Goal: Task Accomplishment & Management: Use online tool/utility

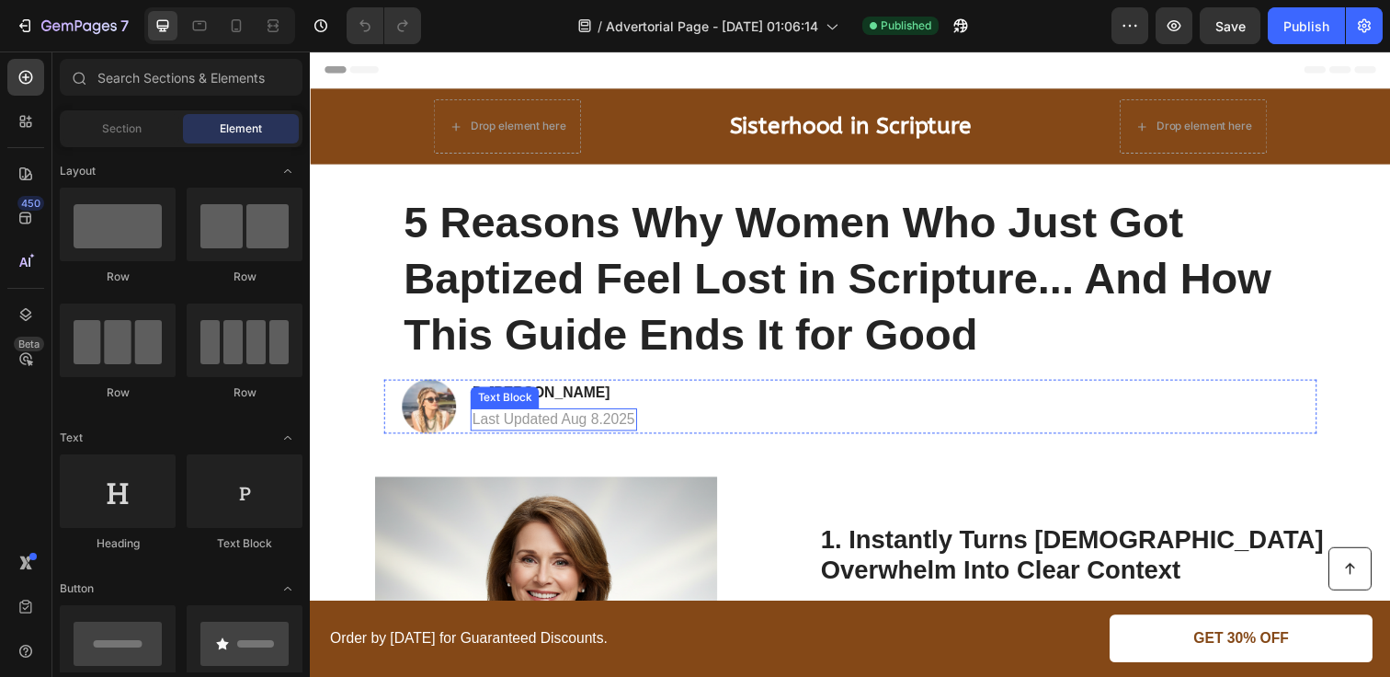
click at [618, 432] on p "Last Updated Aug 8.2025" at bounding box center [558, 426] width 166 height 19
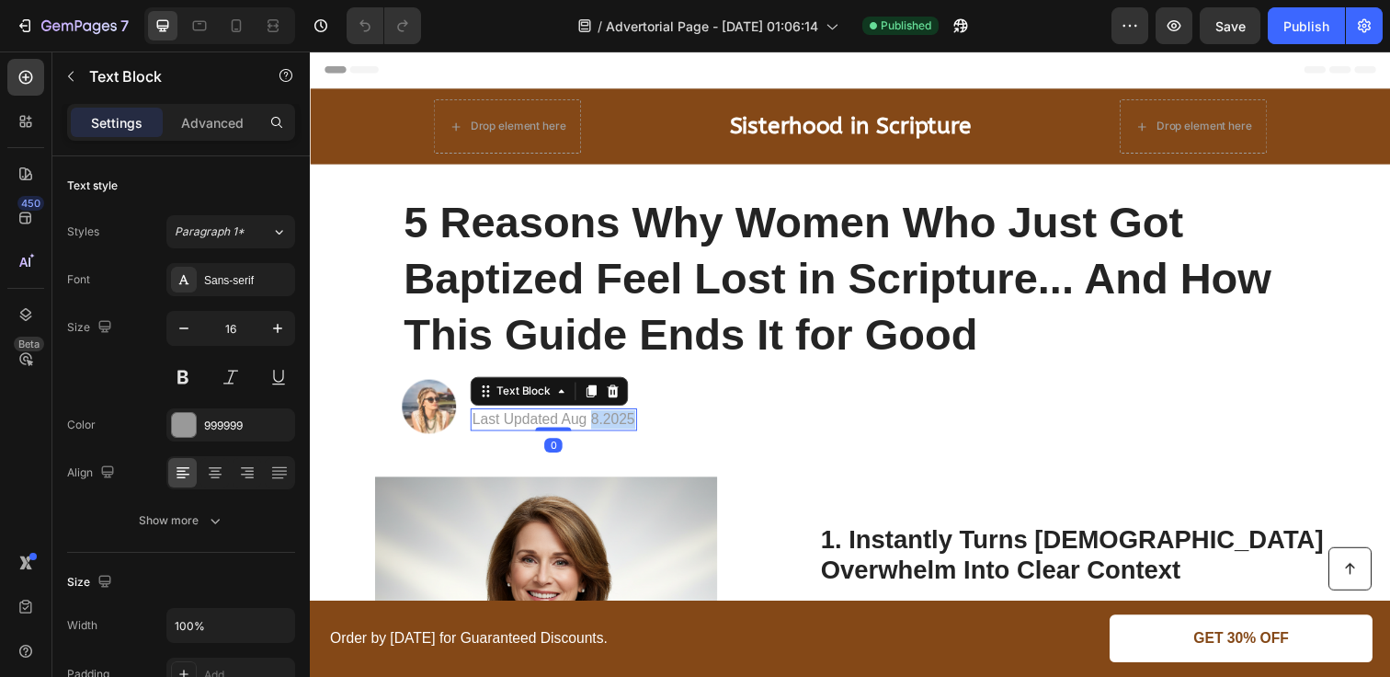
click at [618, 432] on p "Last Updated Aug 8.2025" at bounding box center [558, 426] width 166 height 19
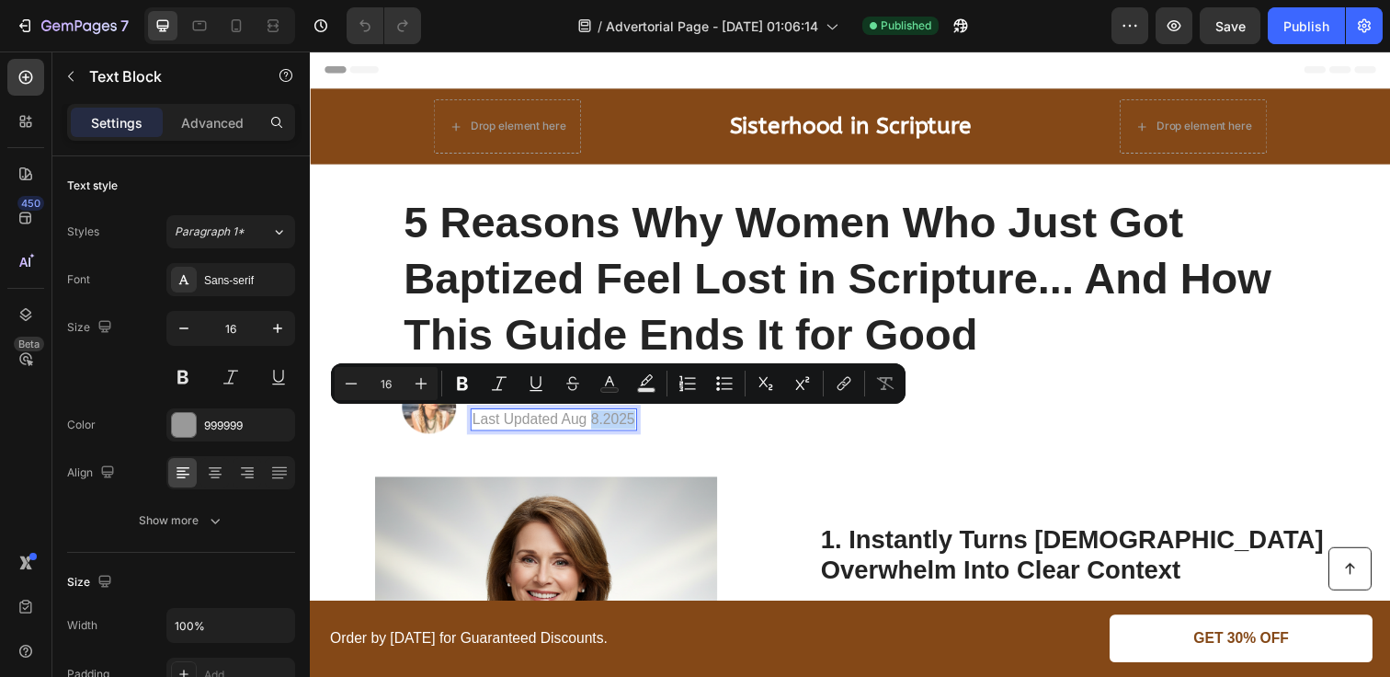
click at [605, 429] on p "Last Updated Aug 8.2025" at bounding box center [558, 426] width 166 height 19
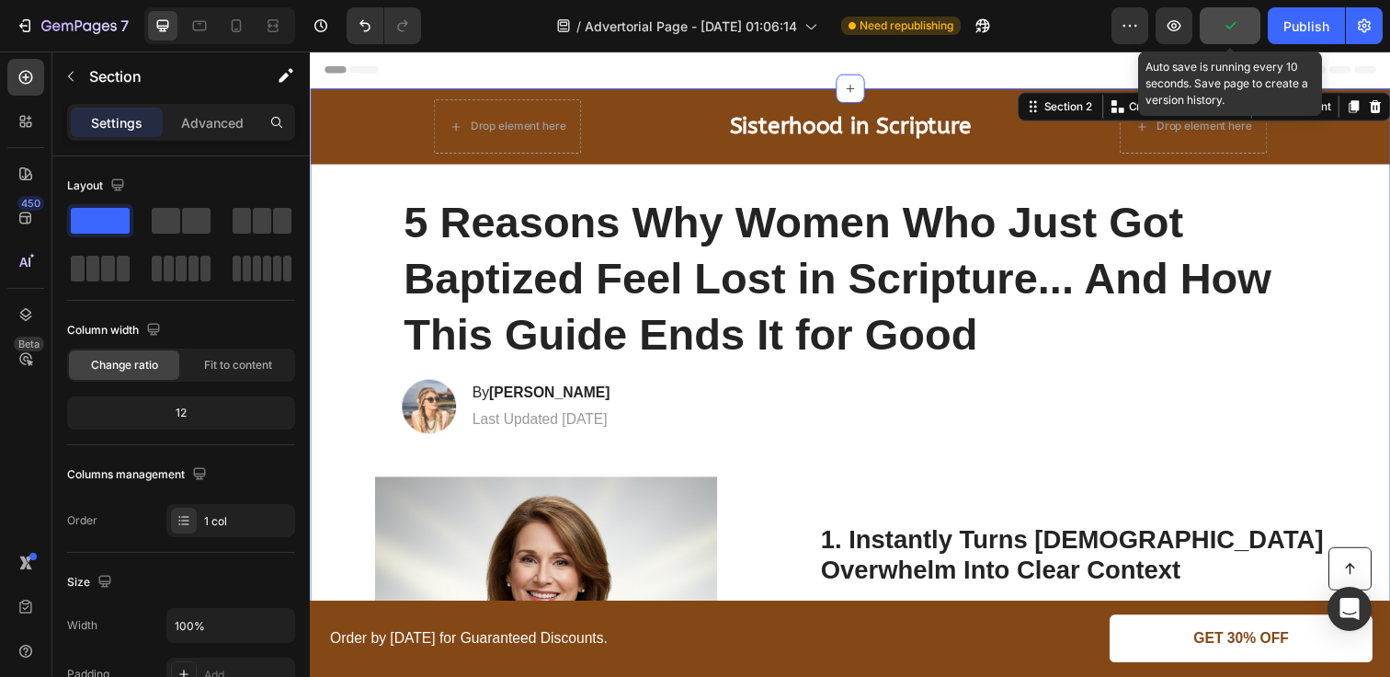
click at [1232, 19] on icon "button" at bounding box center [1230, 26] width 18 height 18
click at [1302, 19] on div "Publish" at bounding box center [1307, 26] width 46 height 19
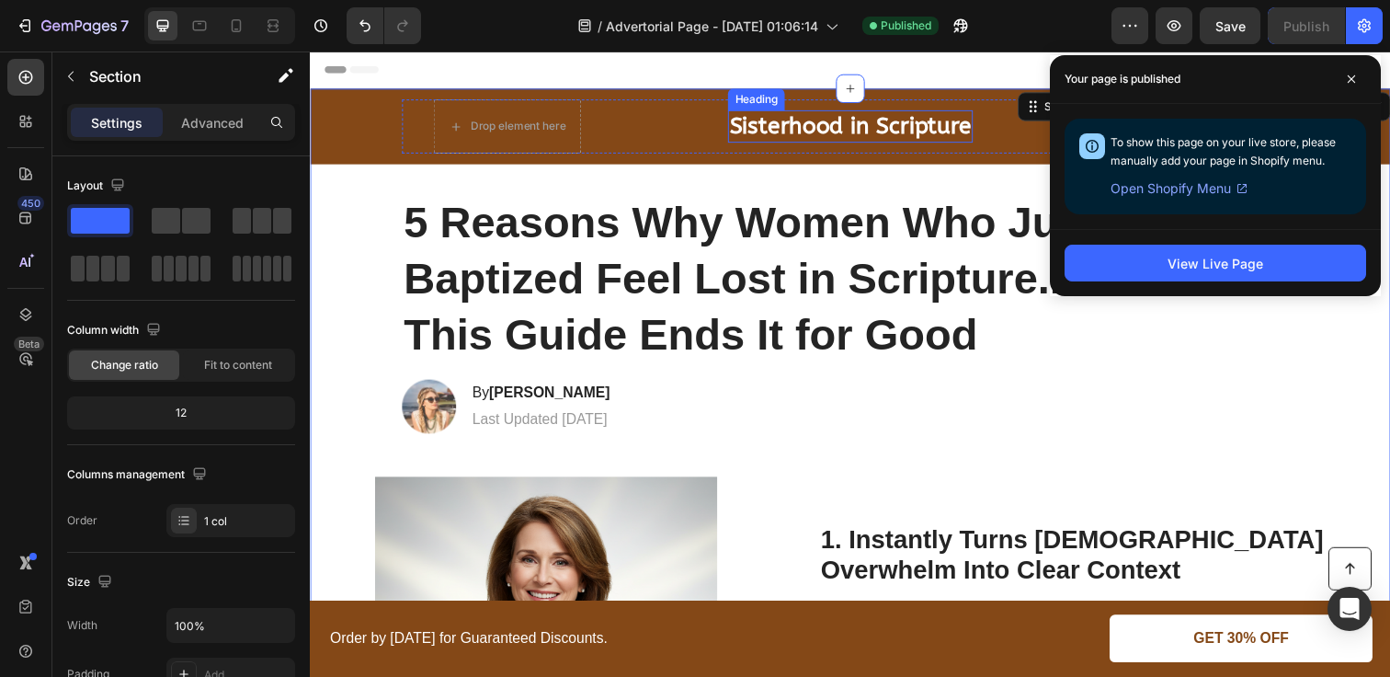
click at [889, 127] on strong "Sisterhood in Scripture" at bounding box center [861, 128] width 246 height 28
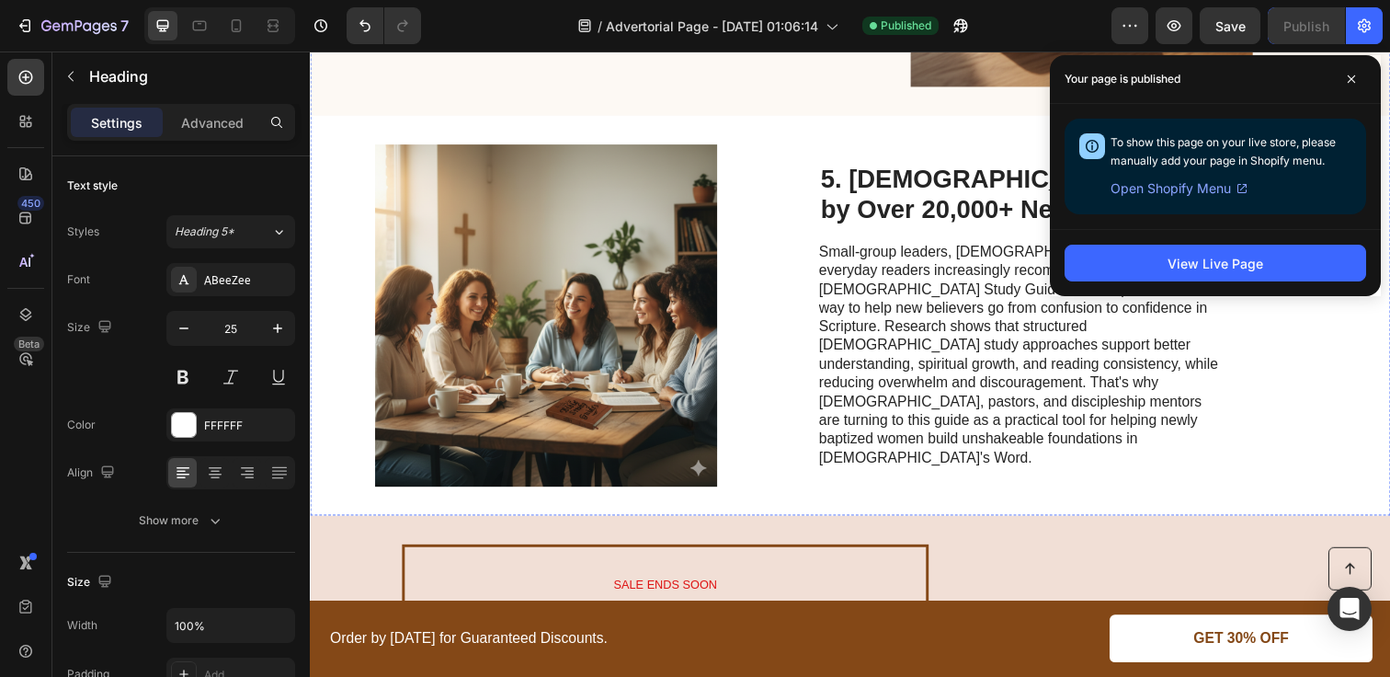
scroll to position [1968, 0]
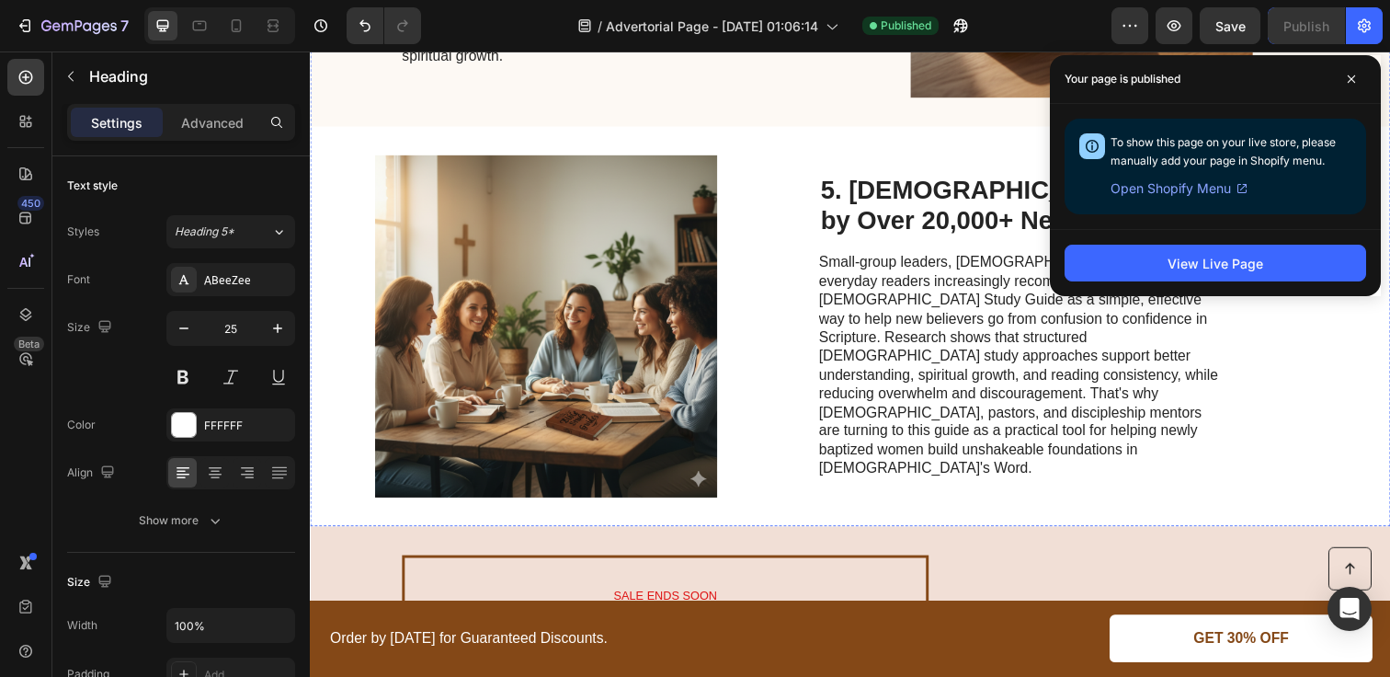
click at [908, 337] on p "Small-group leaders, [DEMOGRAPHIC_DATA] teachers, and everyday readers increasi…" at bounding box center [1035, 372] width 413 height 230
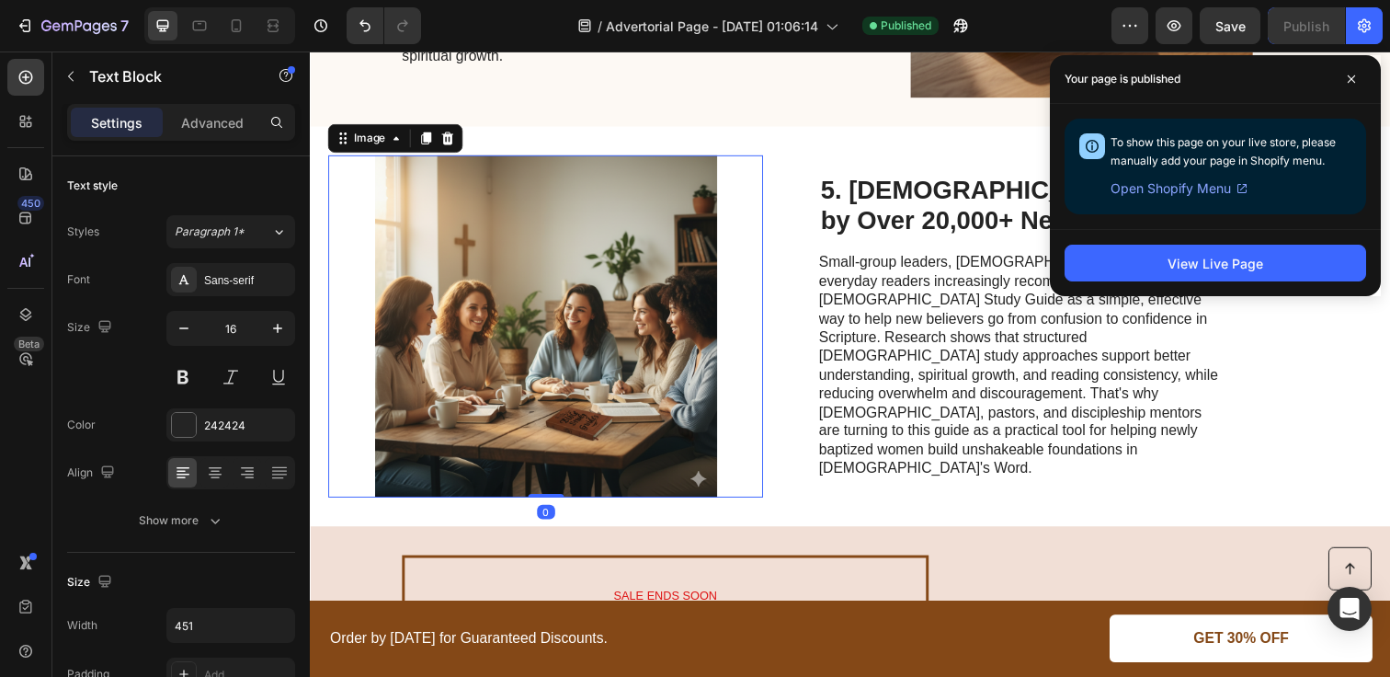
click at [734, 287] on img at bounding box center [550, 331] width 444 height 349
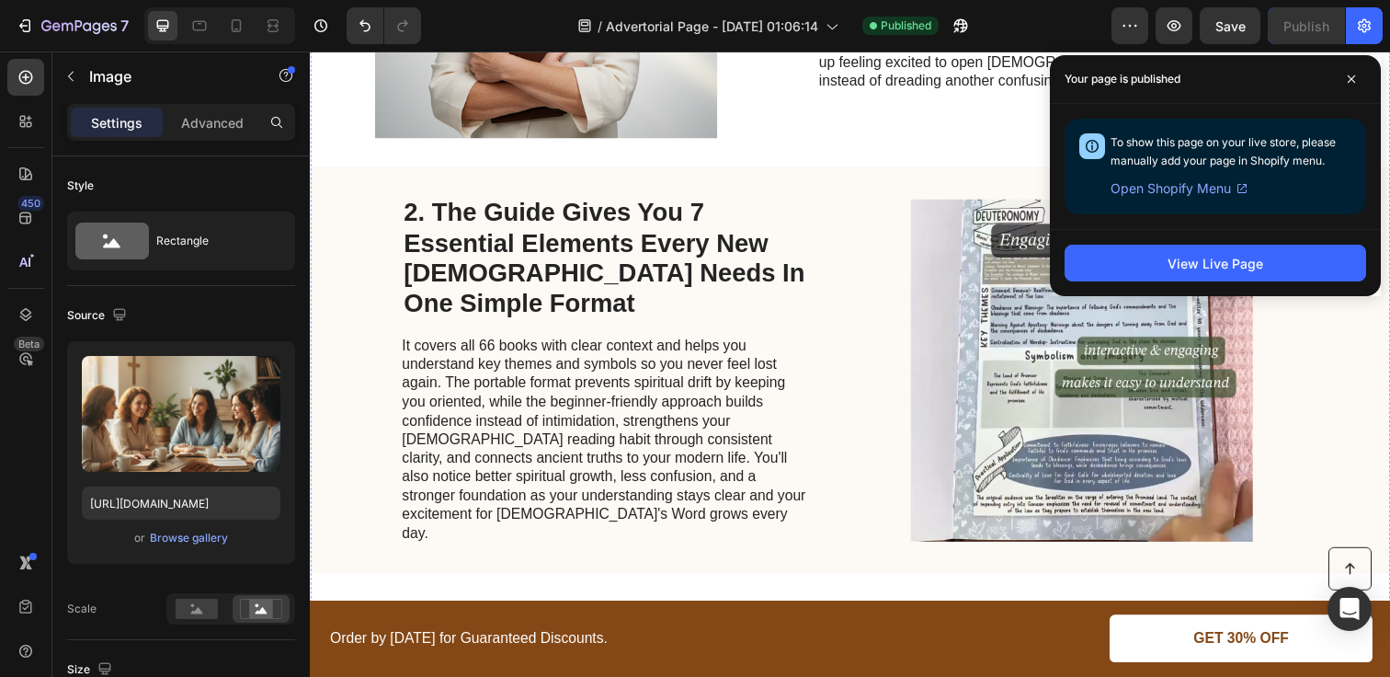
scroll to position [0, 0]
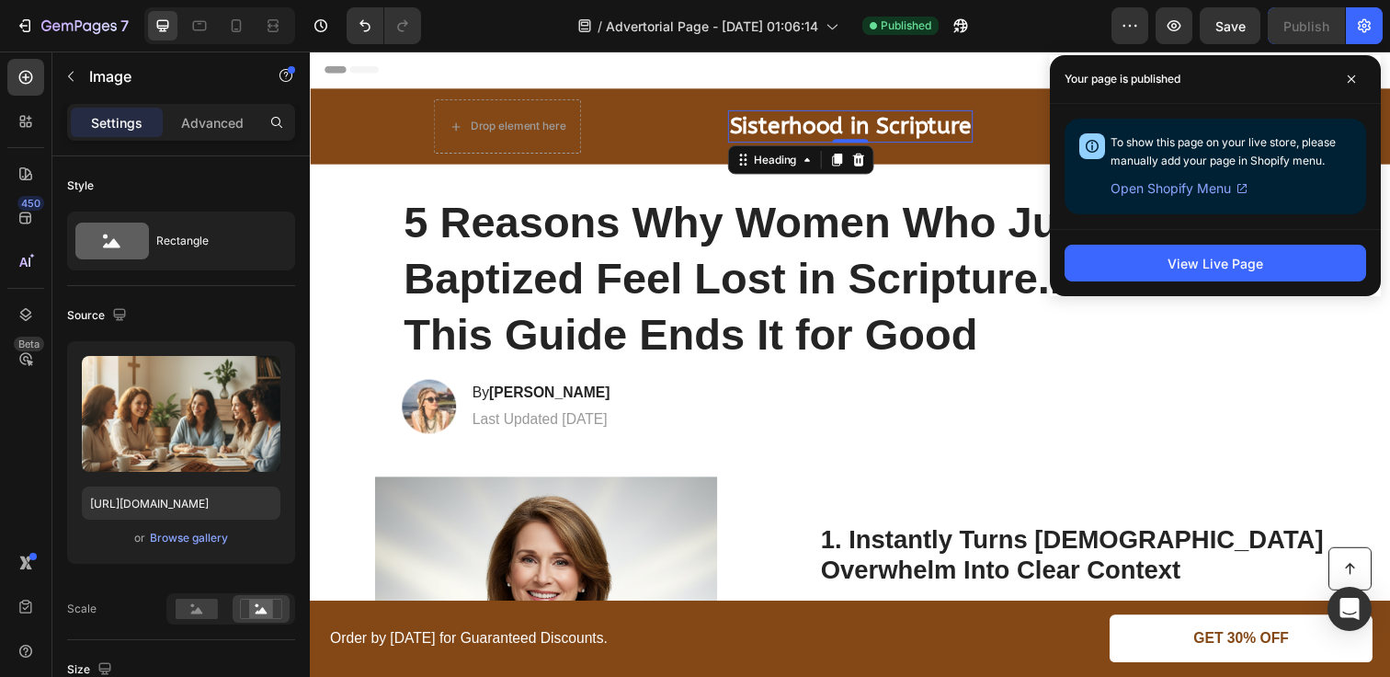
click at [838, 117] on strong "Sisterhood in Scripture" at bounding box center [861, 128] width 246 height 28
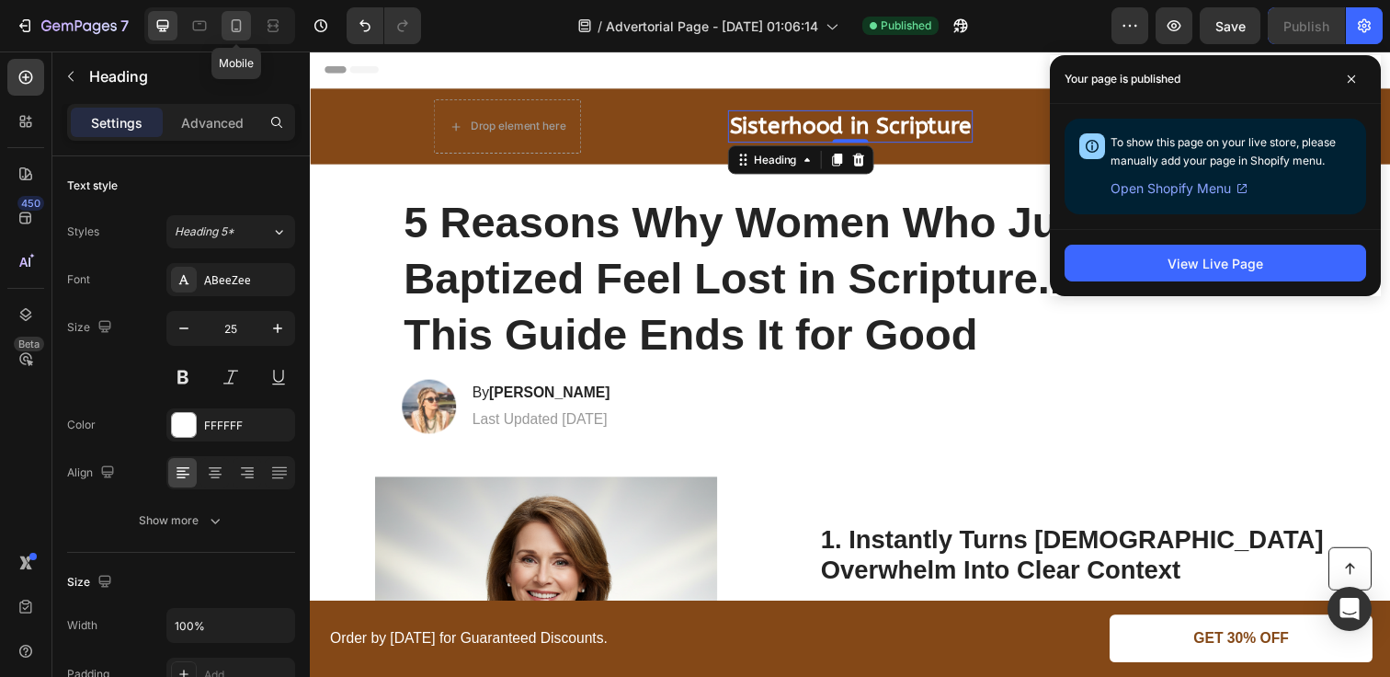
click at [237, 29] on icon at bounding box center [236, 26] width 18 height 18
type input "23"
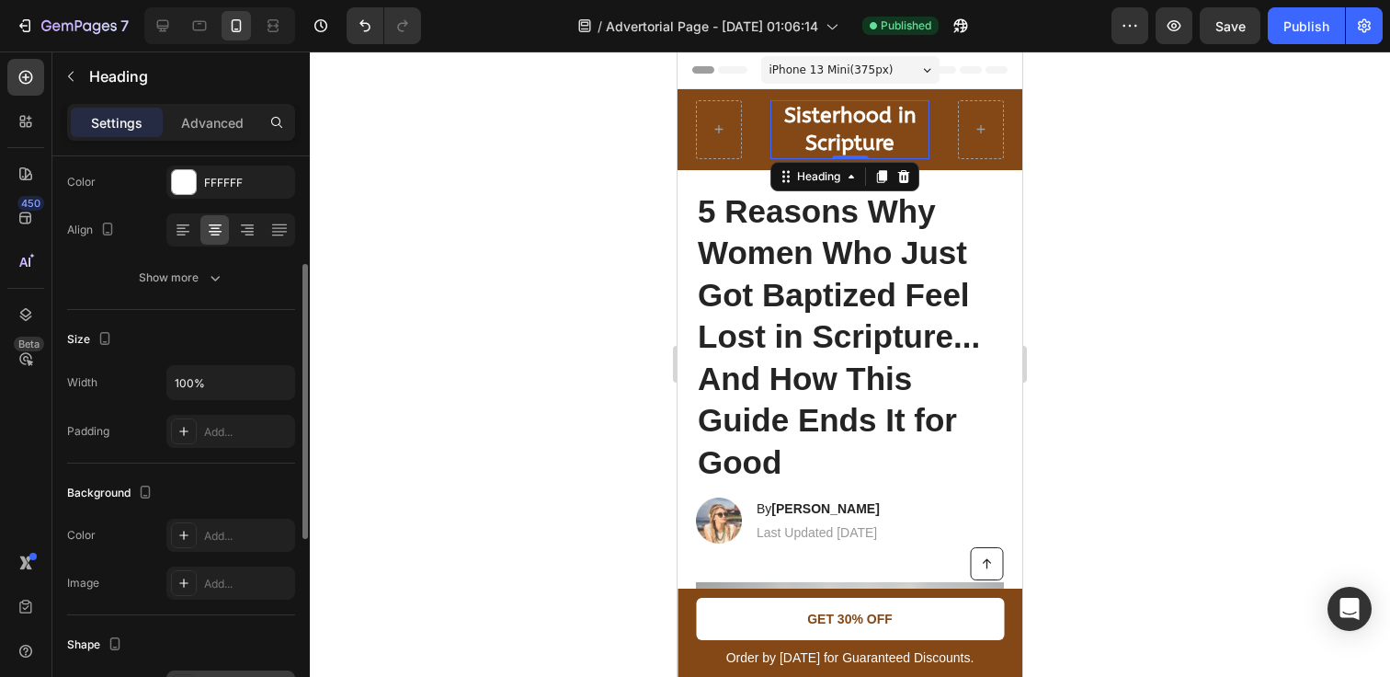
scroll to position [150, 0]
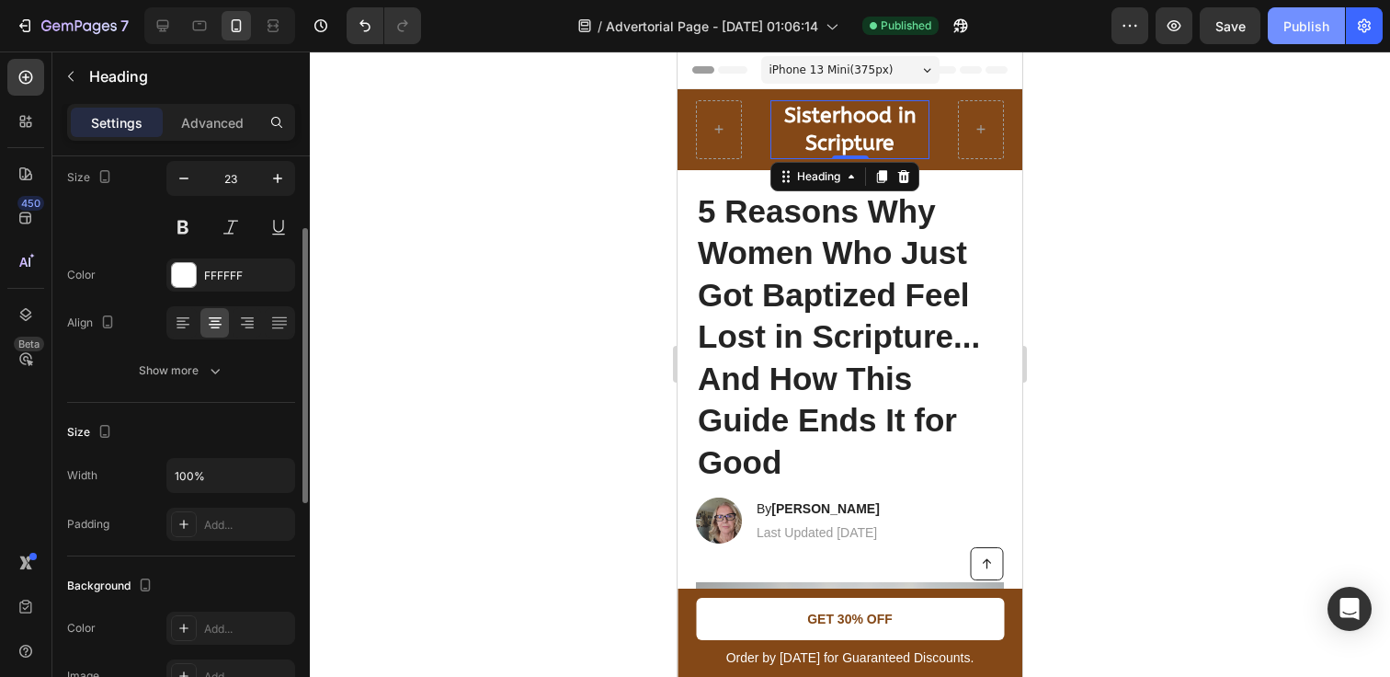
click at [1318, 29] on div "Publish" at bounding box center [1307, 26] width 46 height 19
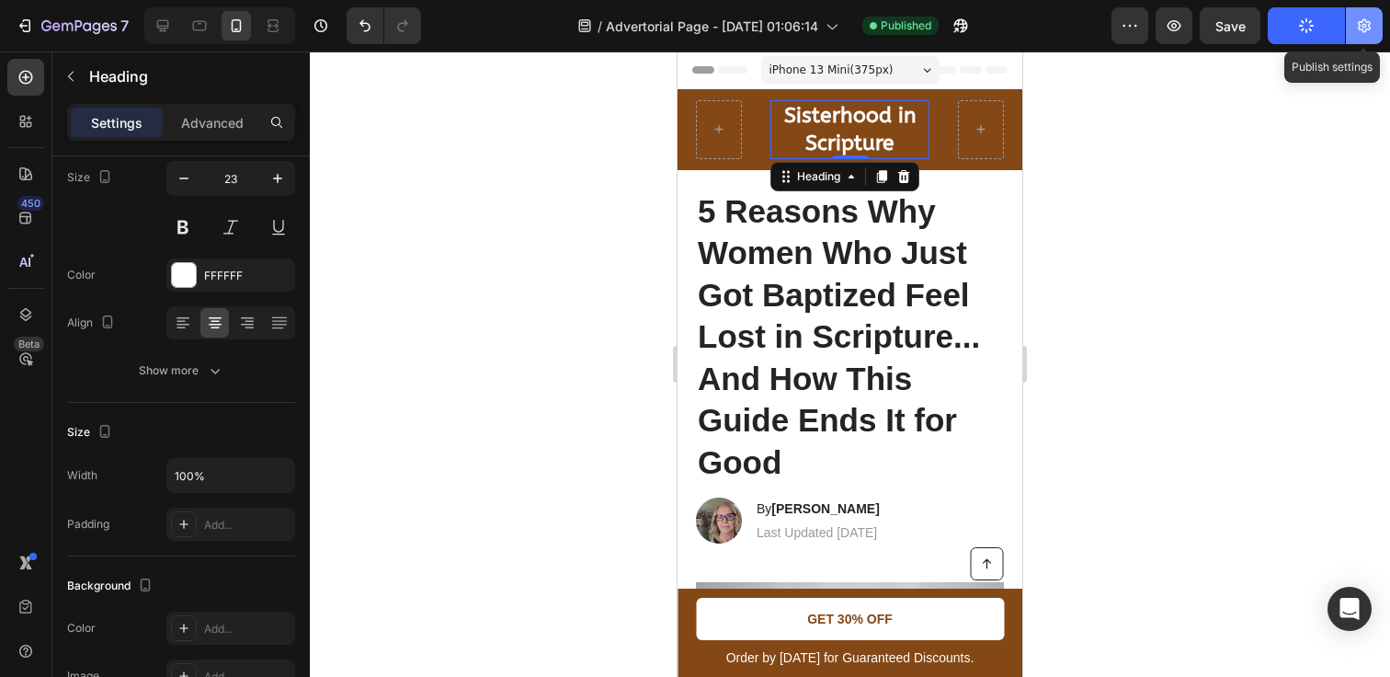
click at [1368, 25] on icon "button" at bounding box center [1364, 26] width 13 height 14
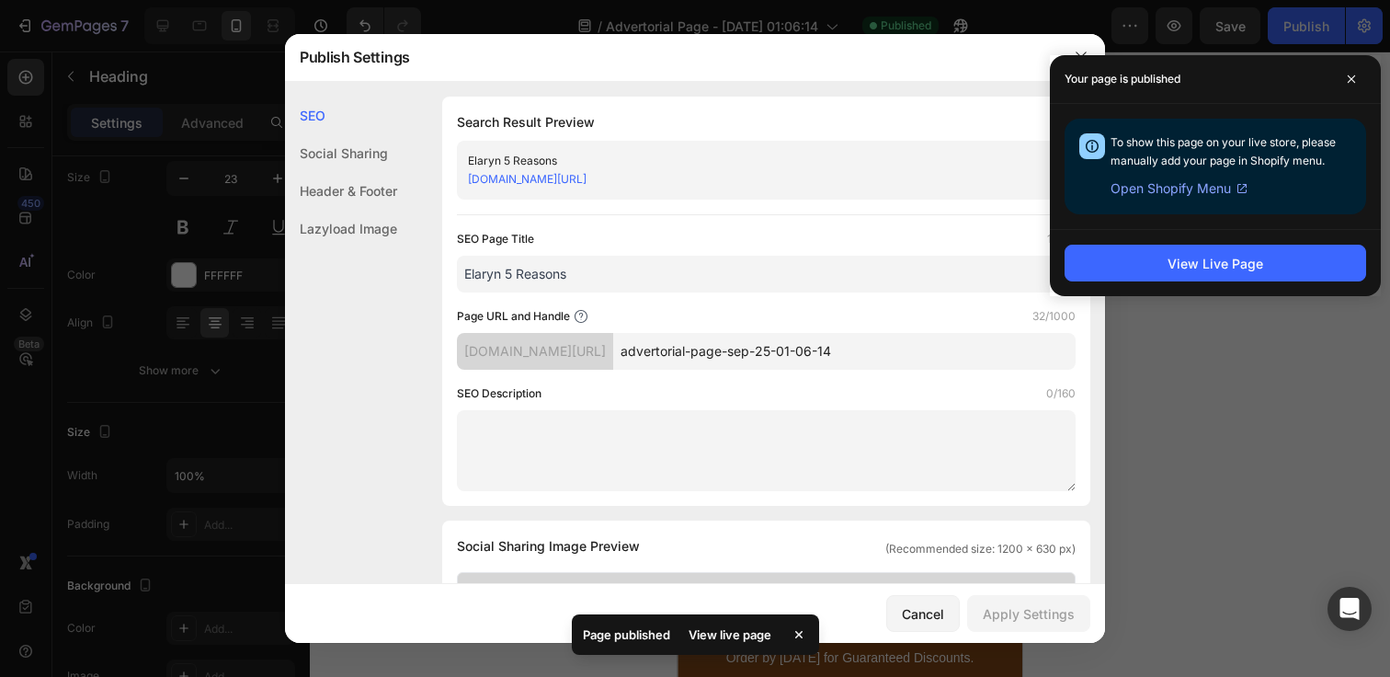
click at [992, 67] on div "Publish Settings" at bounding box center [671, 57] width 772 height 48
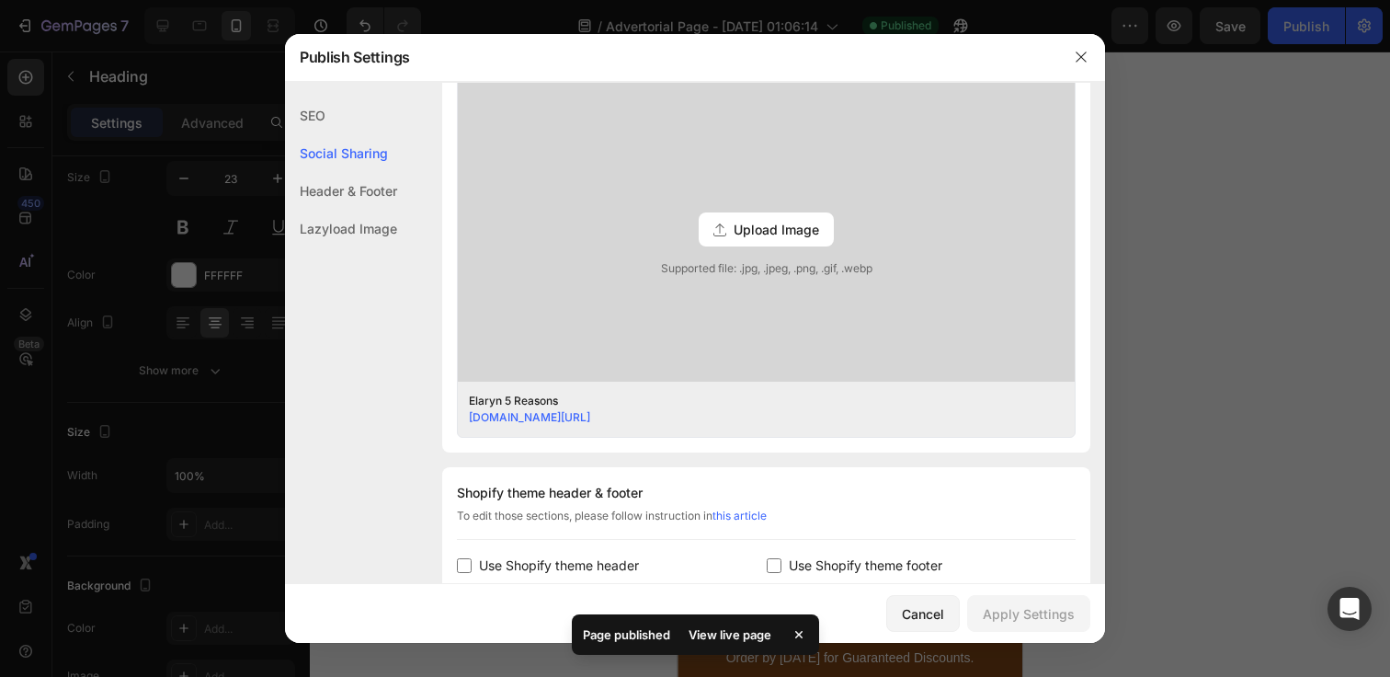
scroll to position [659, 0]
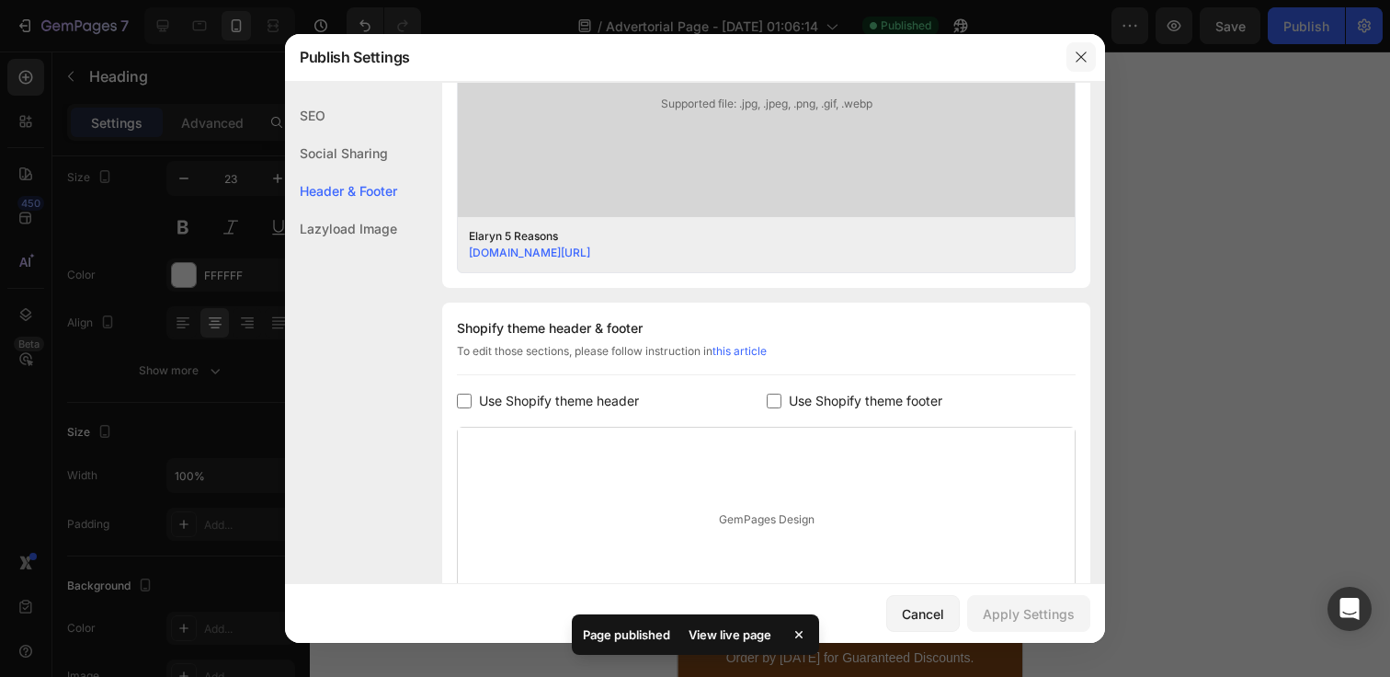
click at [1068, 59] on button "button" at bounding box center [1081, 56] width 29 height 29
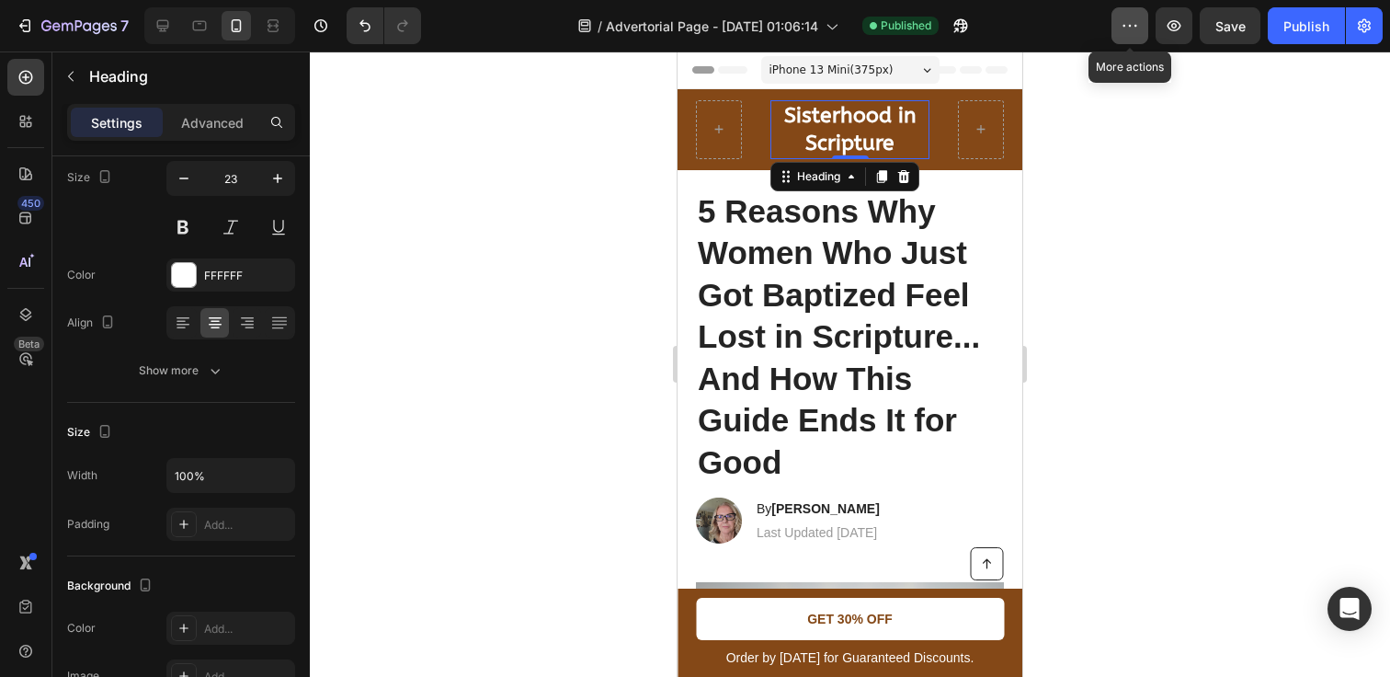
click at [1138, 27] on icon "button" at bounding box center [1130, 26] width 18 height 18
click at [1175, 27] on icon "button" at bounding box center [1174, 26] width 18 height 18
click at [1321, 35] on div "Publish" at bounding box center [1307, 26] width 46 height 19
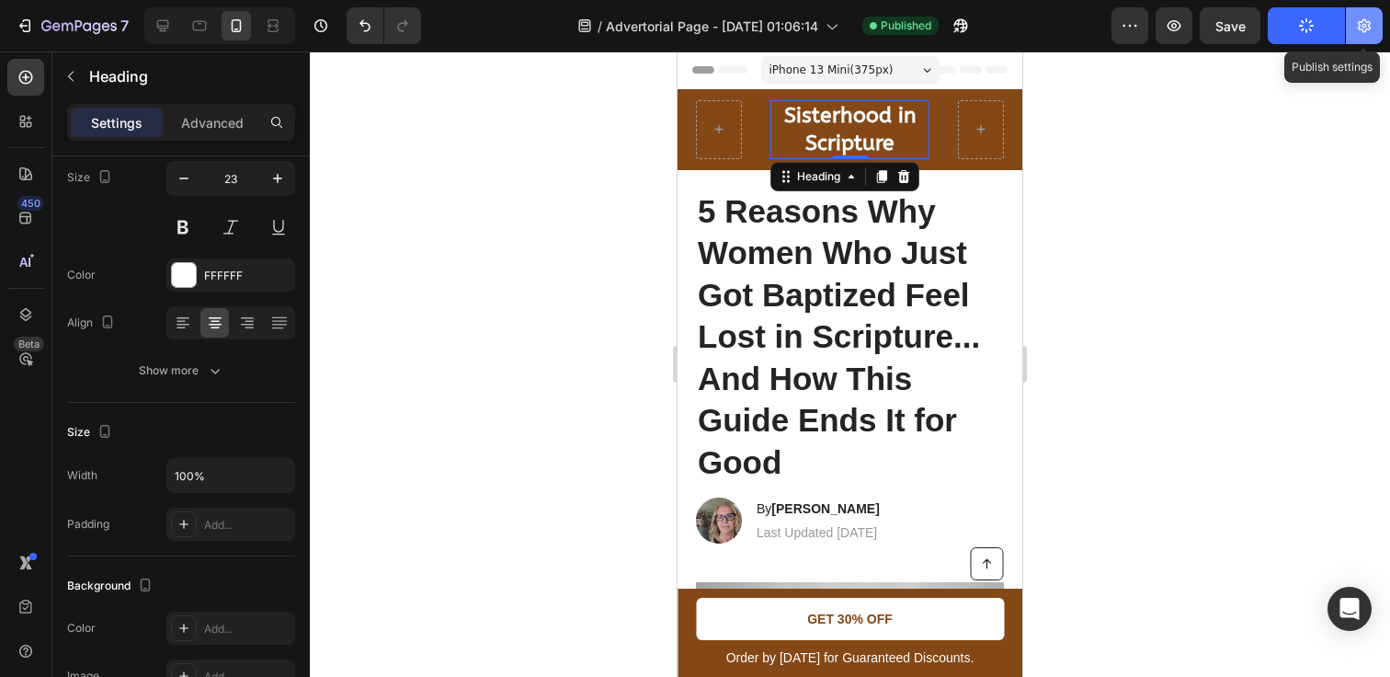
click at [1366, 30] on icon "button" at bounding box center [1364, 26] width 13 height 14
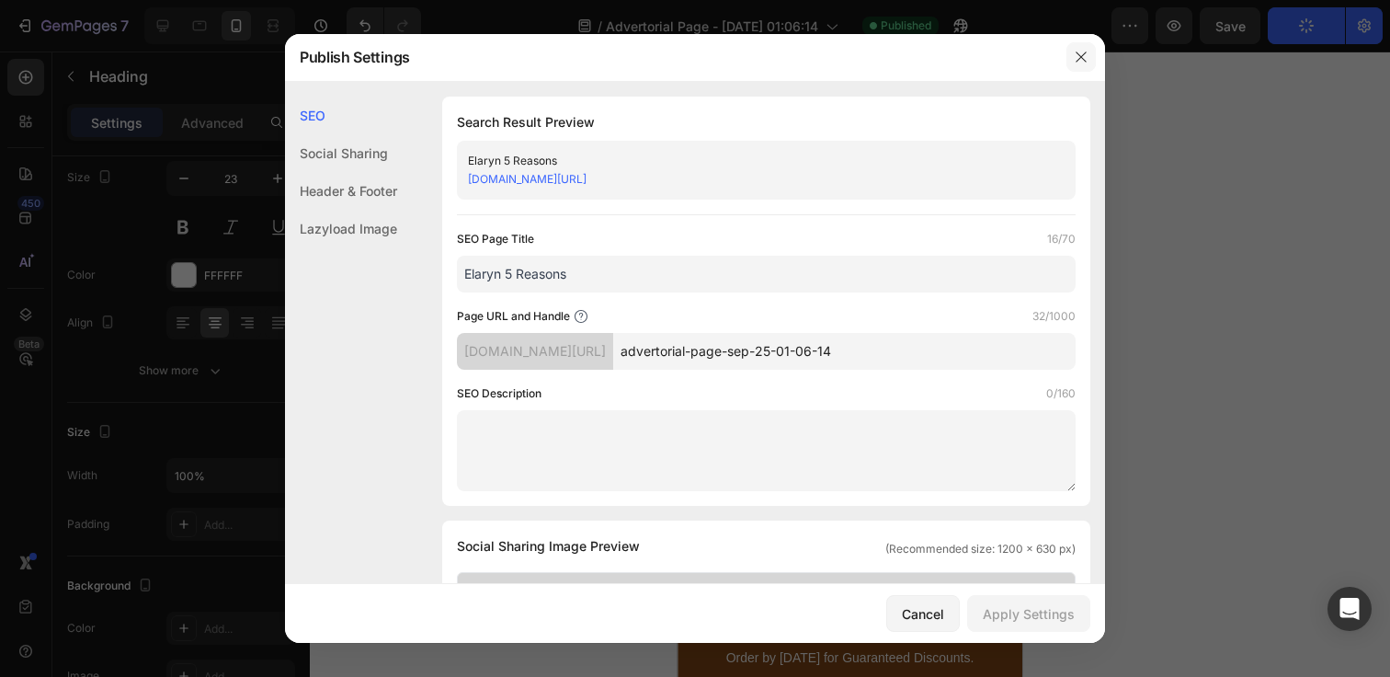
click at [1075, 54] on icon "button" at bounding box center [1081, 57] width 15 height 15
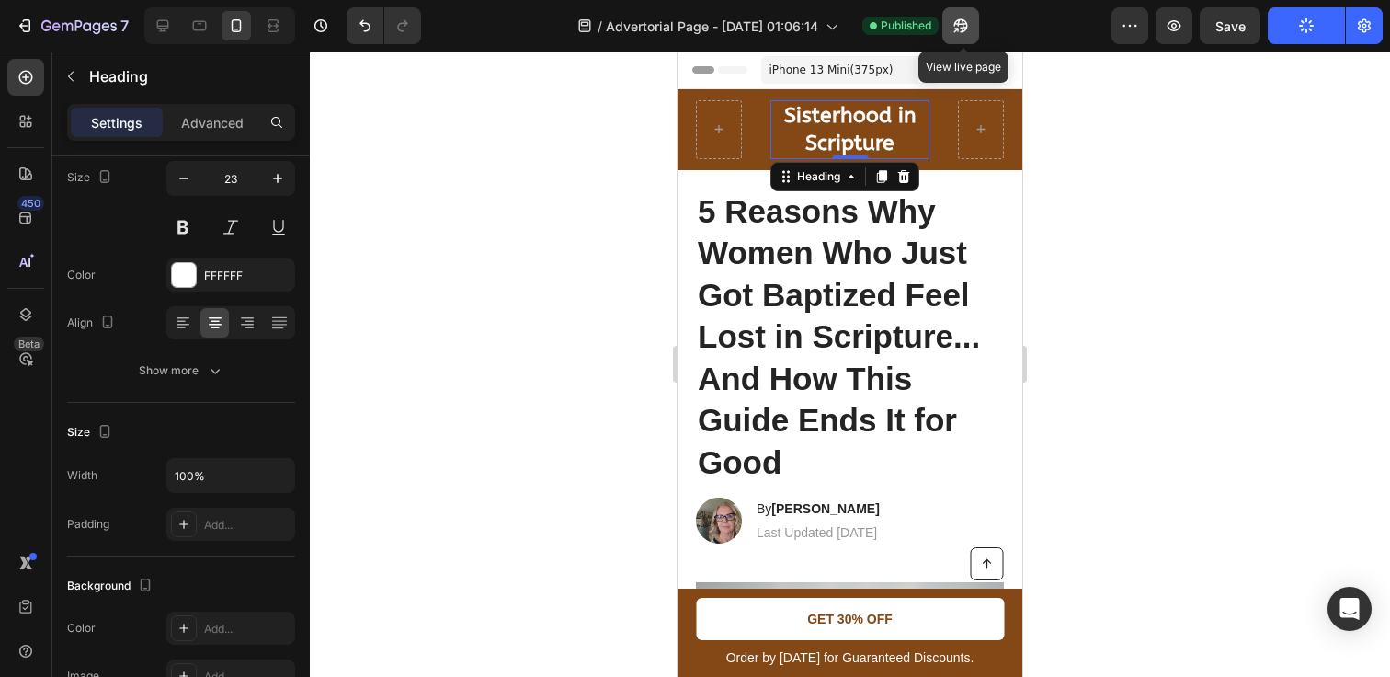
click at [959, 30] on icon "button" at bounding box center [957, 30] width 5 height 5
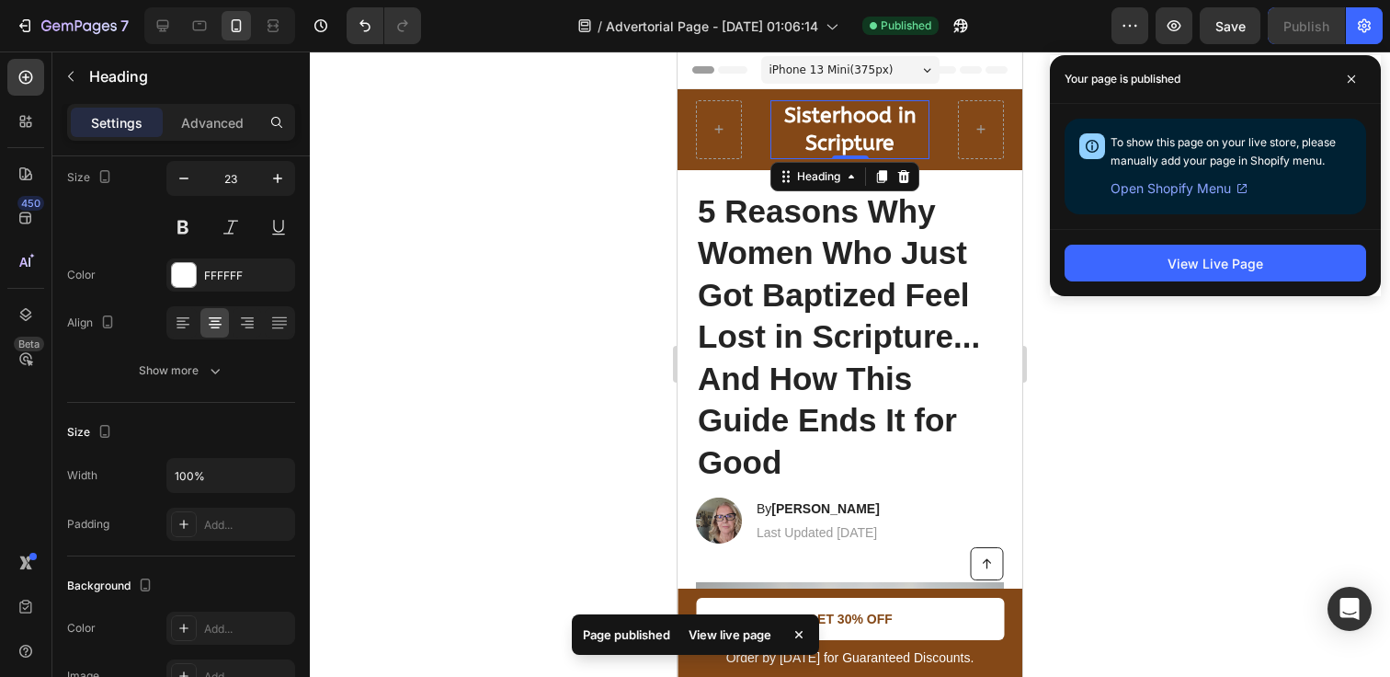
click at [724, 633] on div "View live page" at bounding box center [730, 635] width 105 height 26
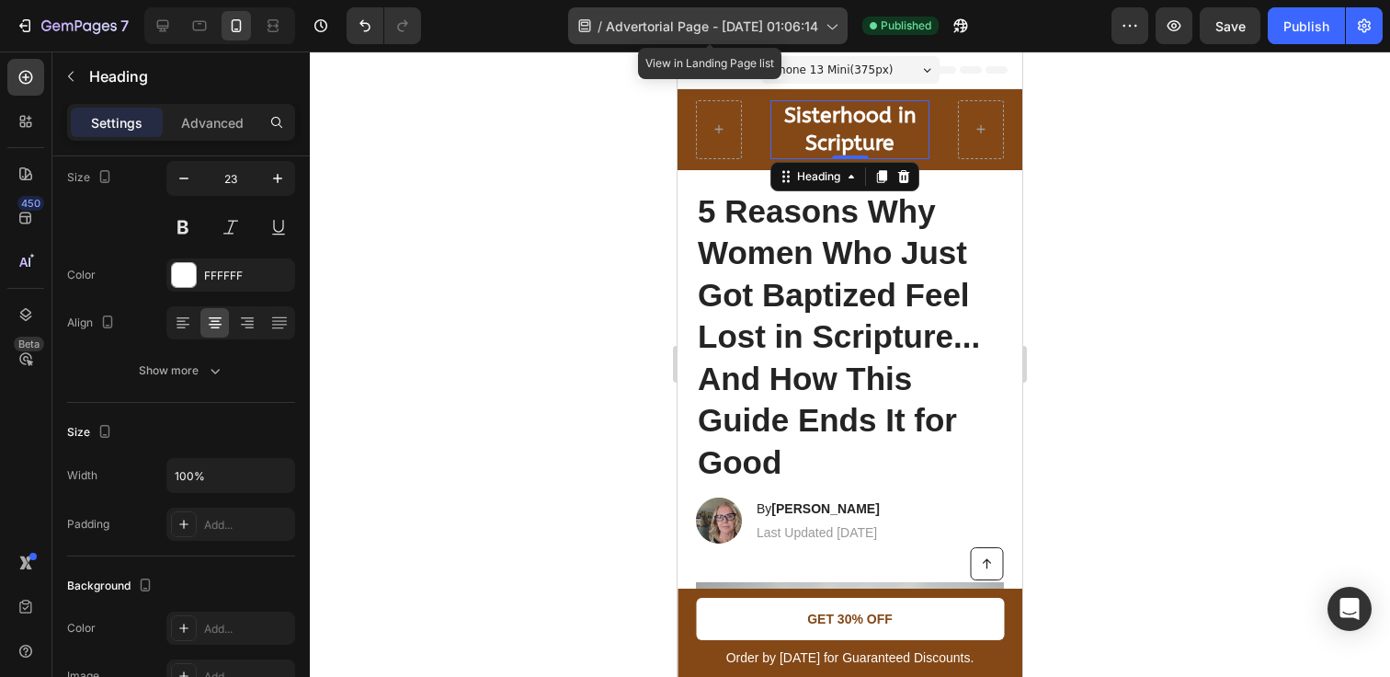
click at [703, 23] on span "Advertorial Page - [DATE] 01:06:14" at bounding box center [712, 26] width 212 height 19
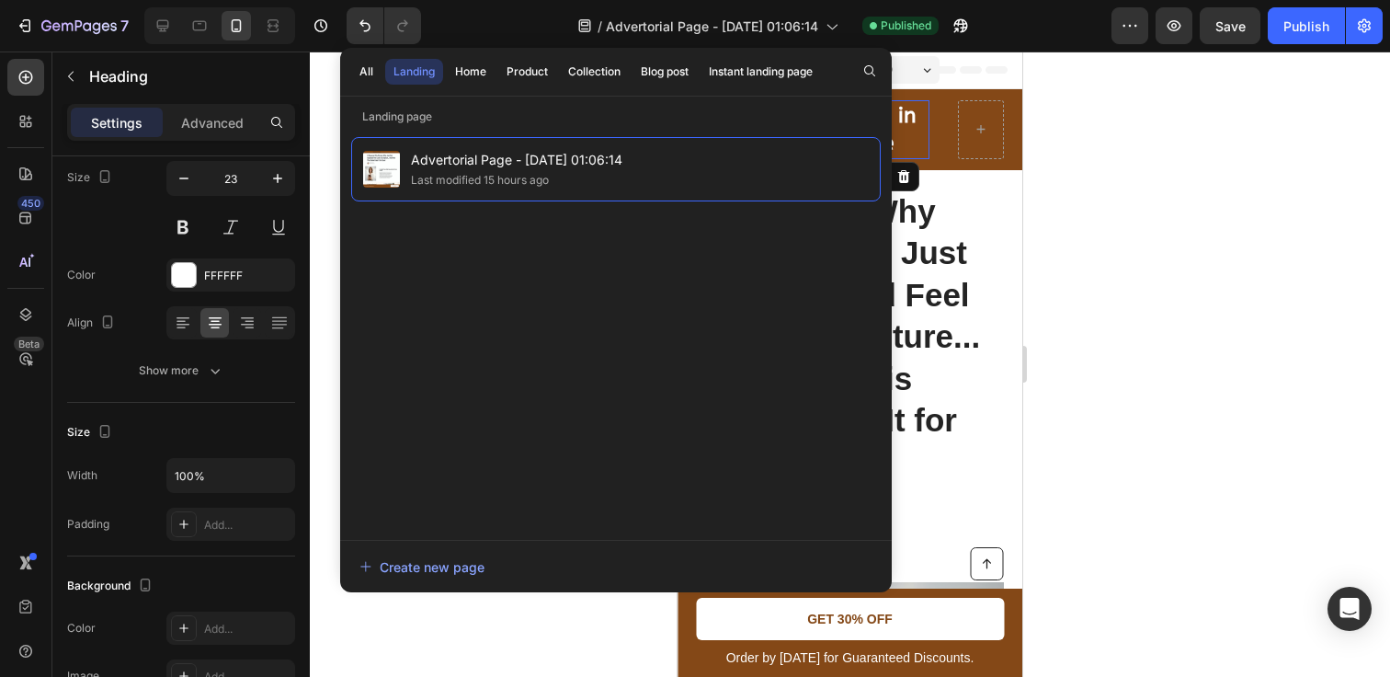
click at [1117, 155] on div at bounding box center [850, 363] width 1080 height 625
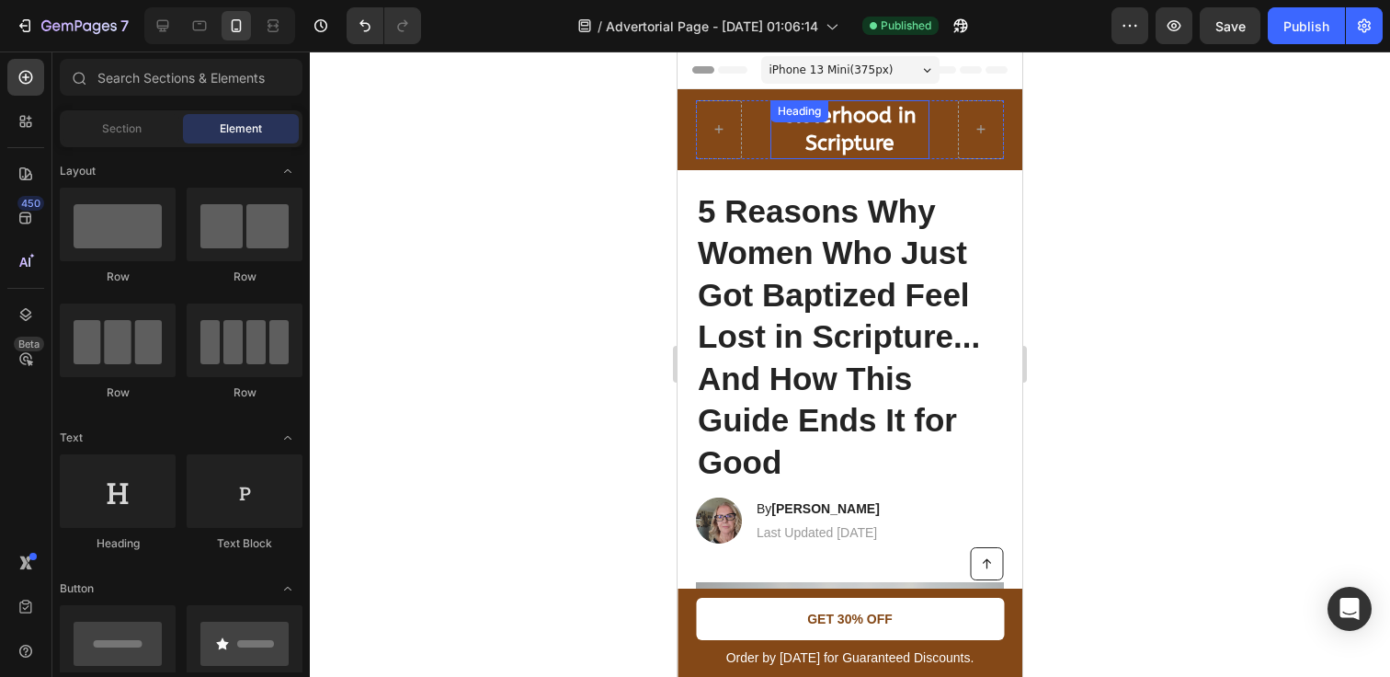
click at [852, 119] on strong "Sisterhood in Scripture" at bounding box center [850, 129] width 132 height 52
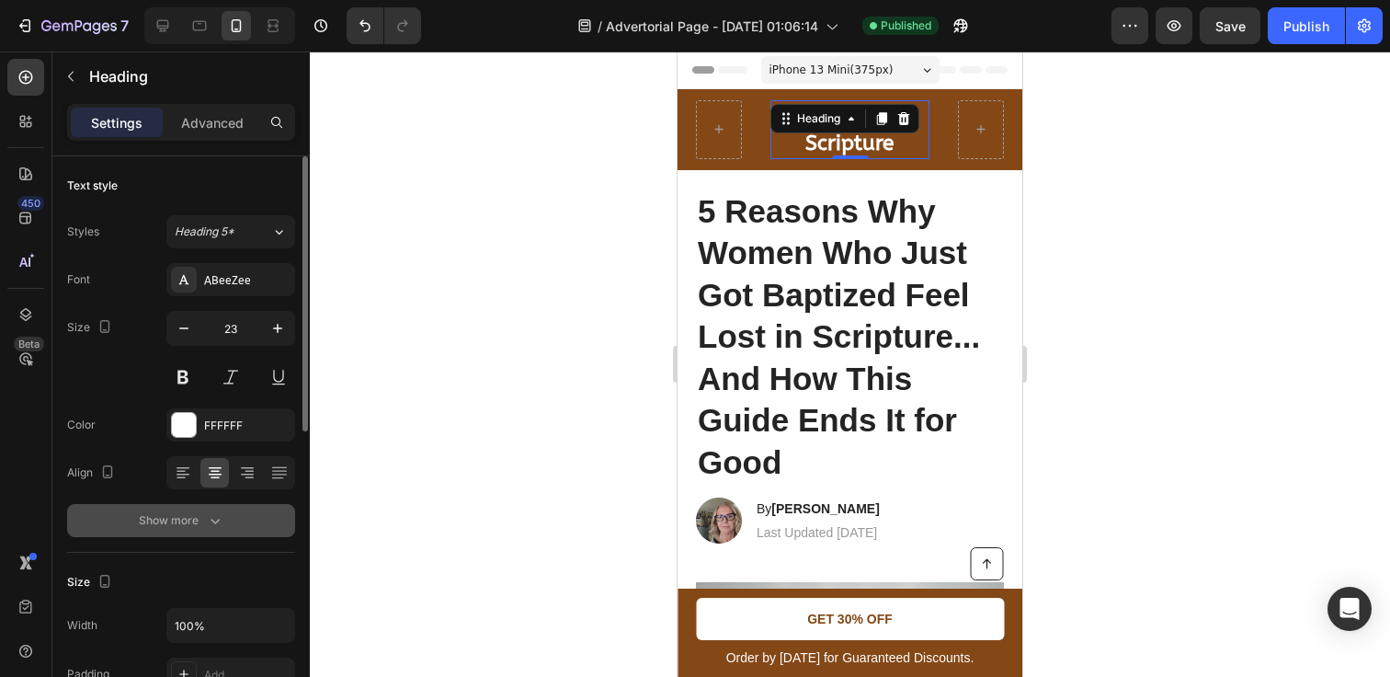
click at [207, 521] on icon "button" at bounding box center [215, 520] width 18 height 18
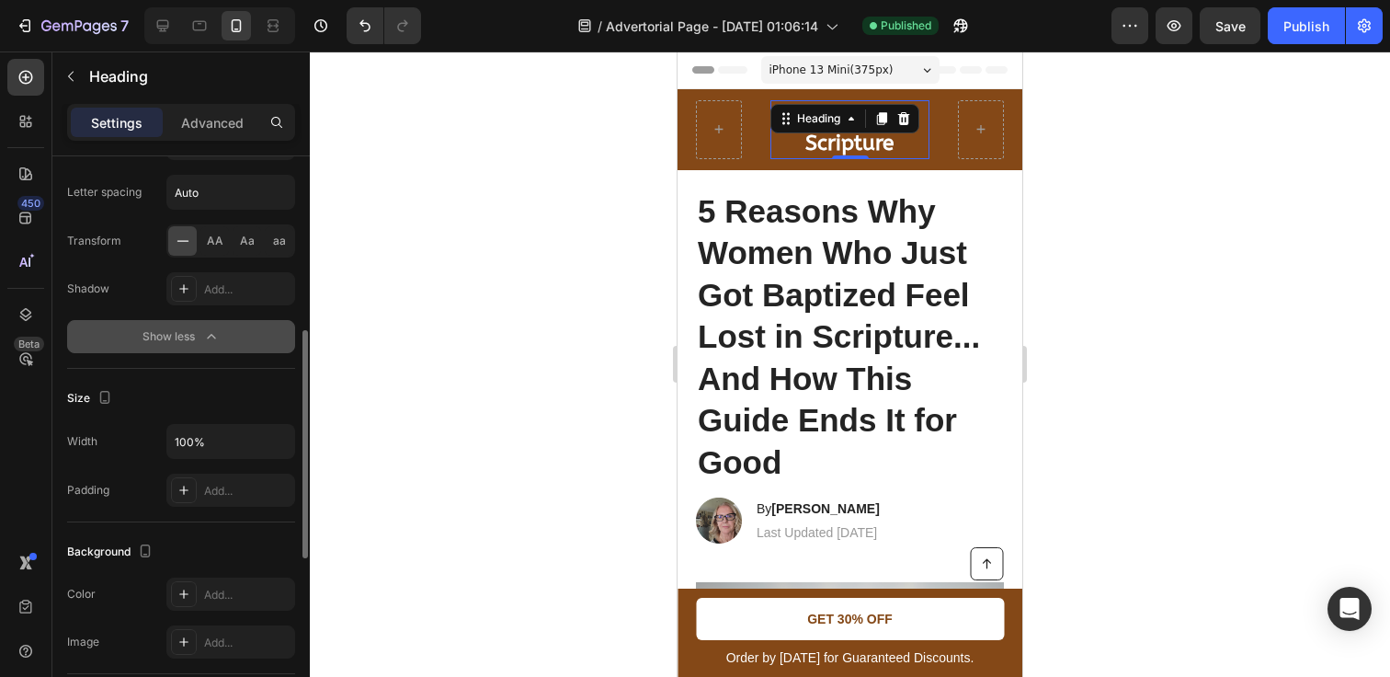
scroll to position [454, 0]
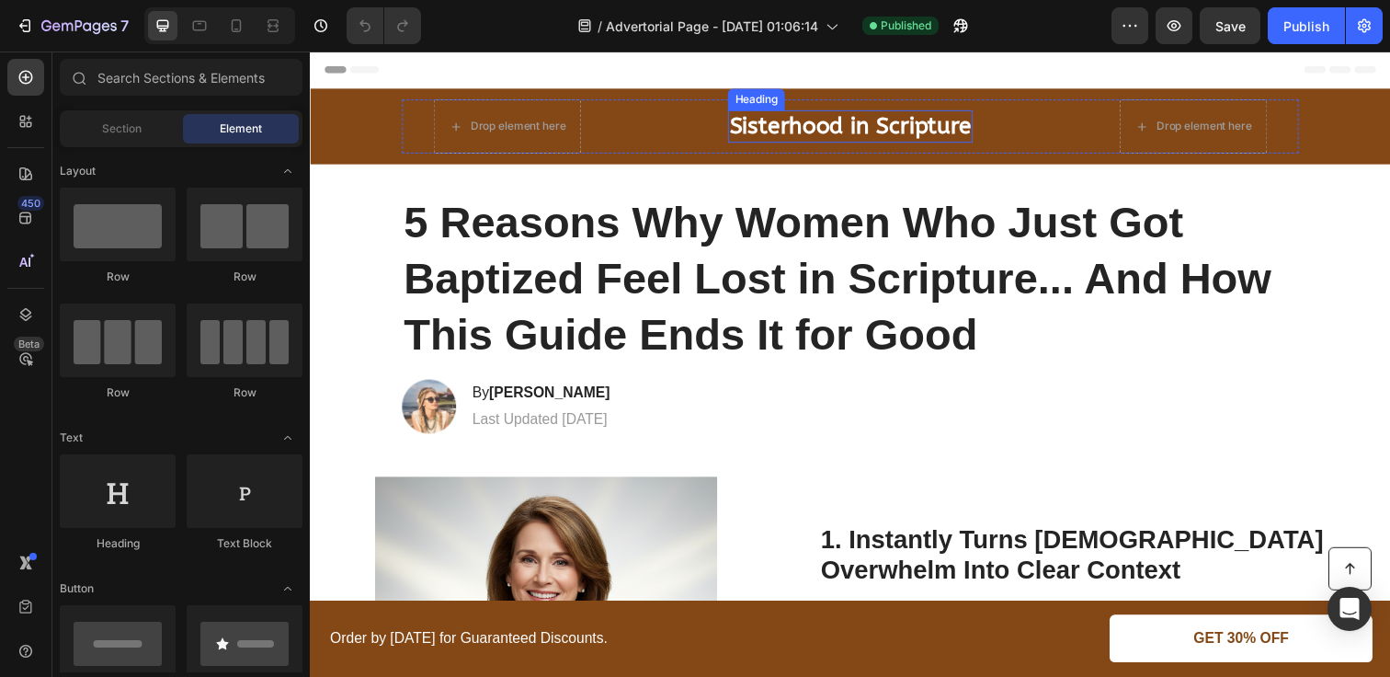
click at [843, 132] on strong "Sisterhood in Scripture" at bounding box center [861, 128] width 246 height 28
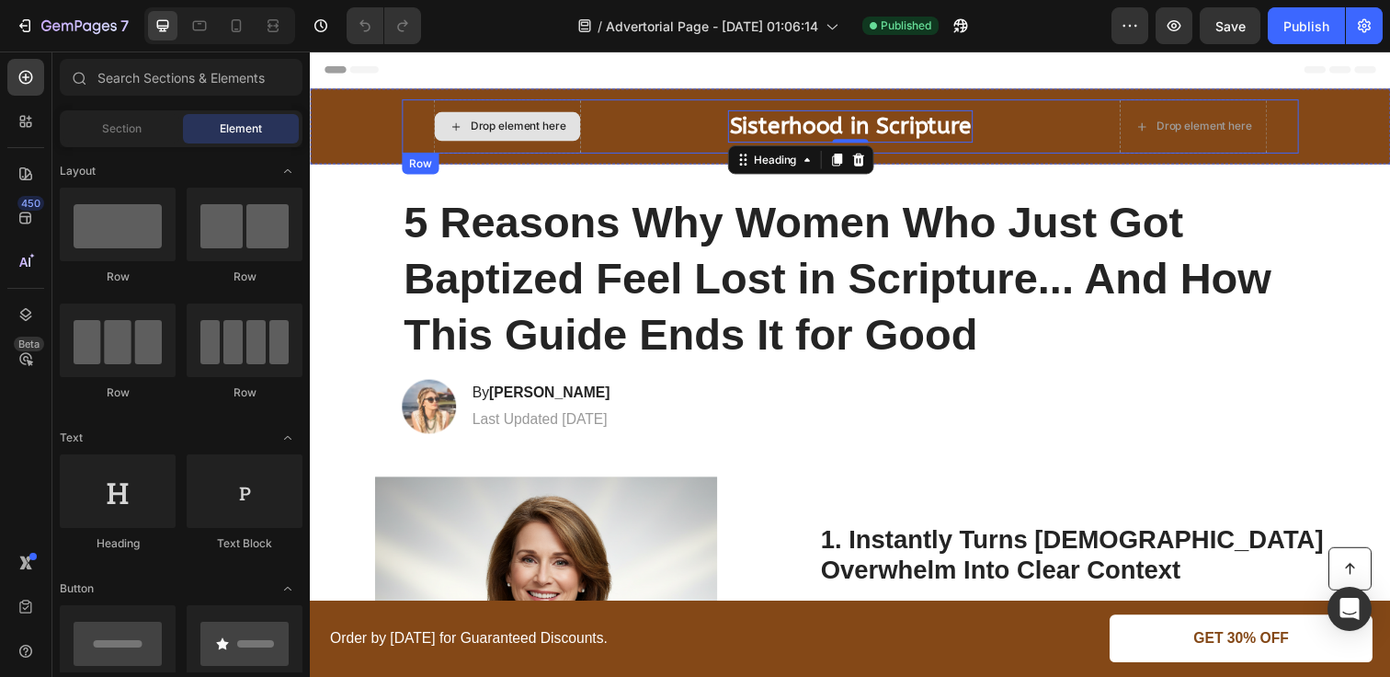
click at [570, 123] on div "Drop element here" at bounding box center [522, 127] width 97 height 15
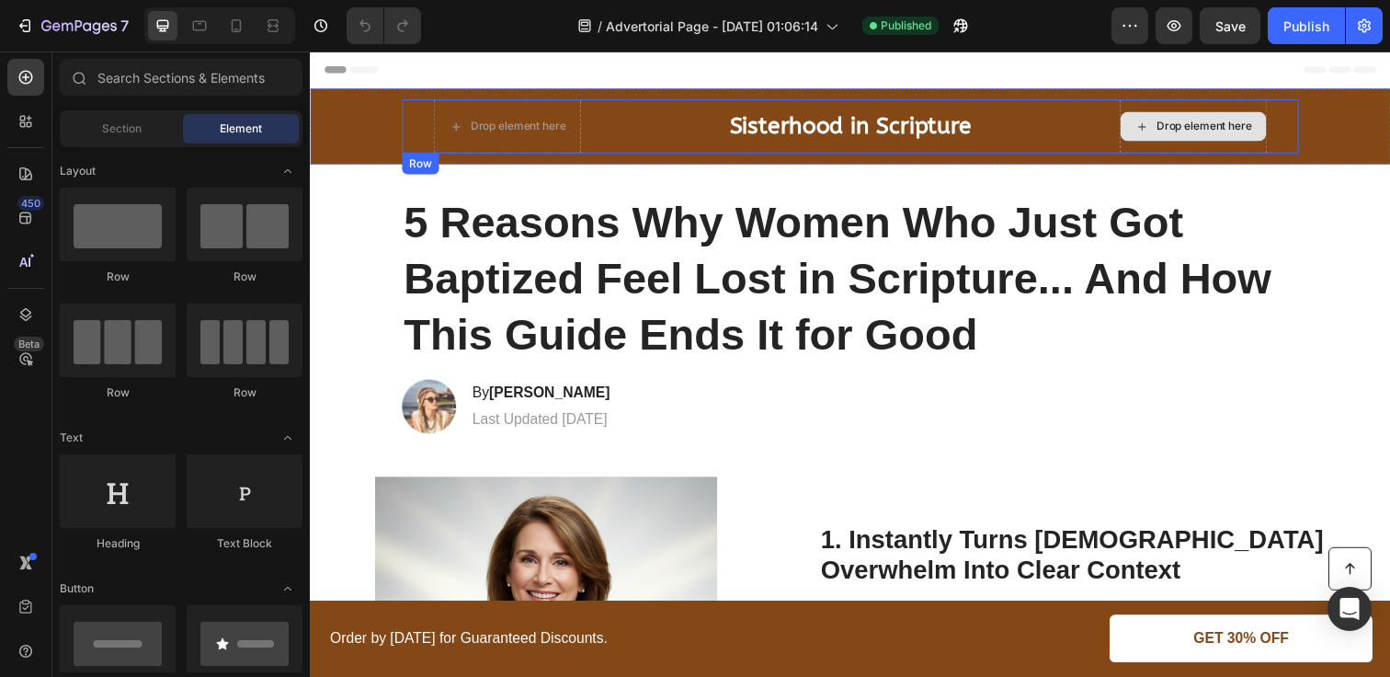
click at [1252, 126] on div "Drop element here" at bounding box center [1222, 127] width 97 height 15
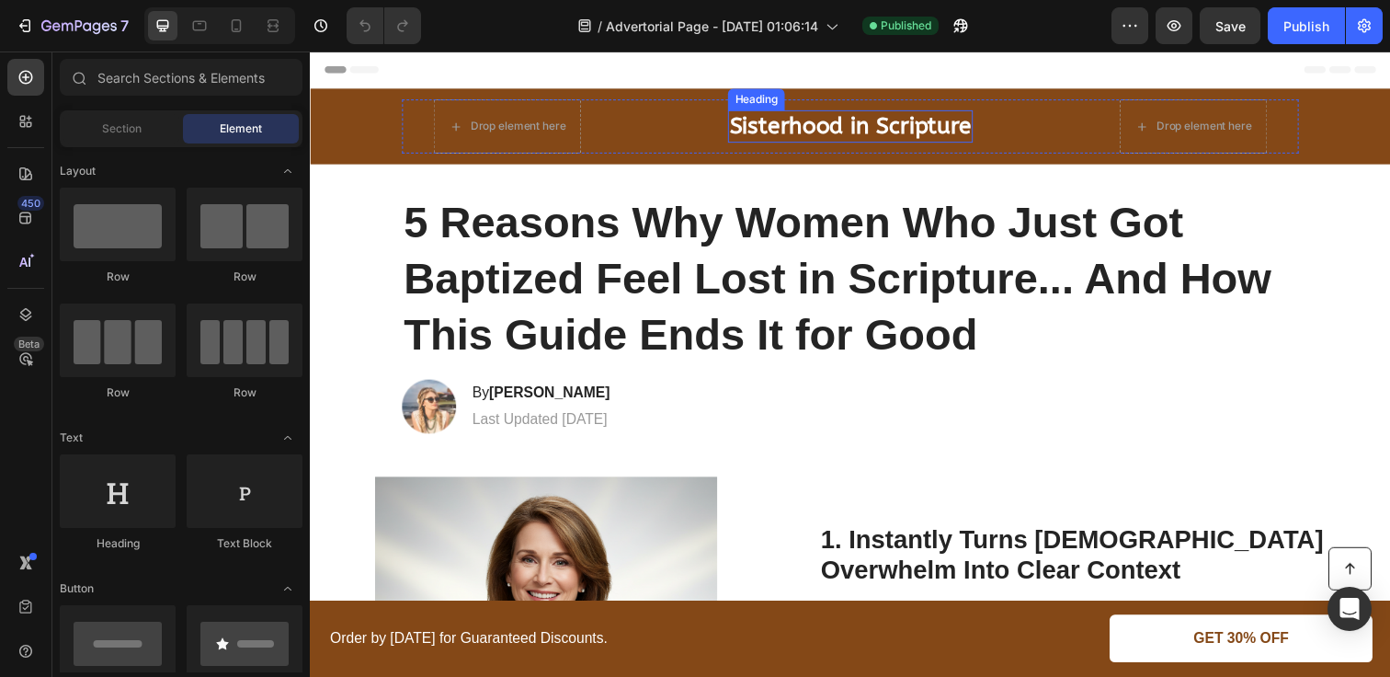
click at [888, 126] on strong "Sisterhood in Scripture" at bounding box center [861, 128] width 246 height 28
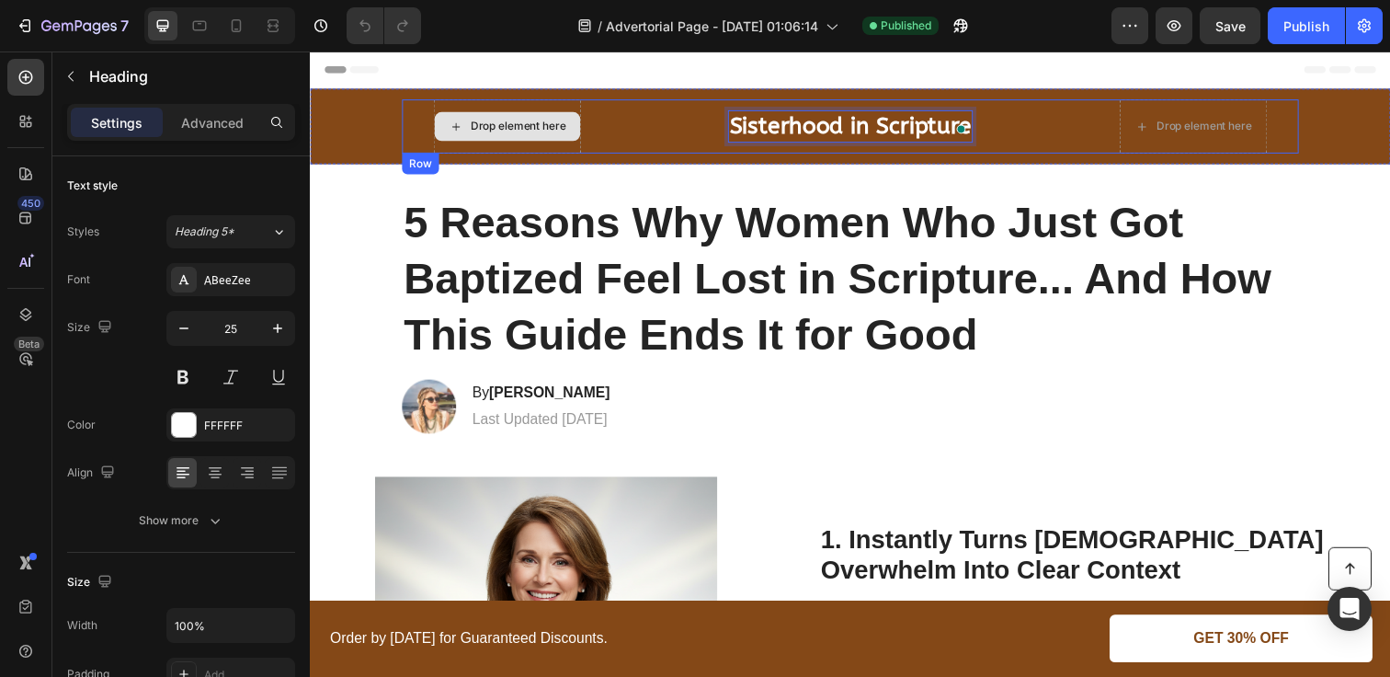
drag, startPoint x: 867, startPoint y: 127, endPoint x: 505, endPoint y: 135, distance: 362.4
click at [683, 134] on div "Drop element here Sisterhood in Scripture Heading 0 Drop element here Row" at bounding box center [862, 127] width 916 height 55
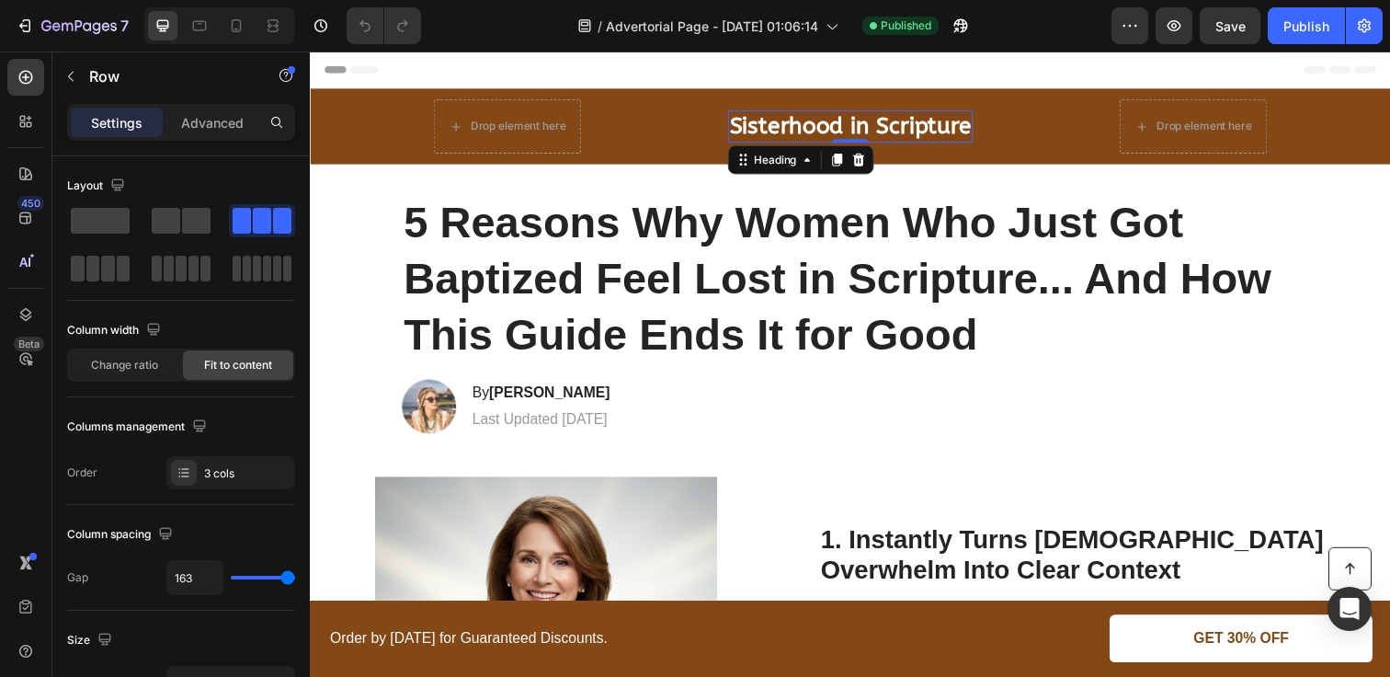
click at [785, 128] on strong "Sisterhood in Scripture" at bounding box center [861, 128] width 246 height 28
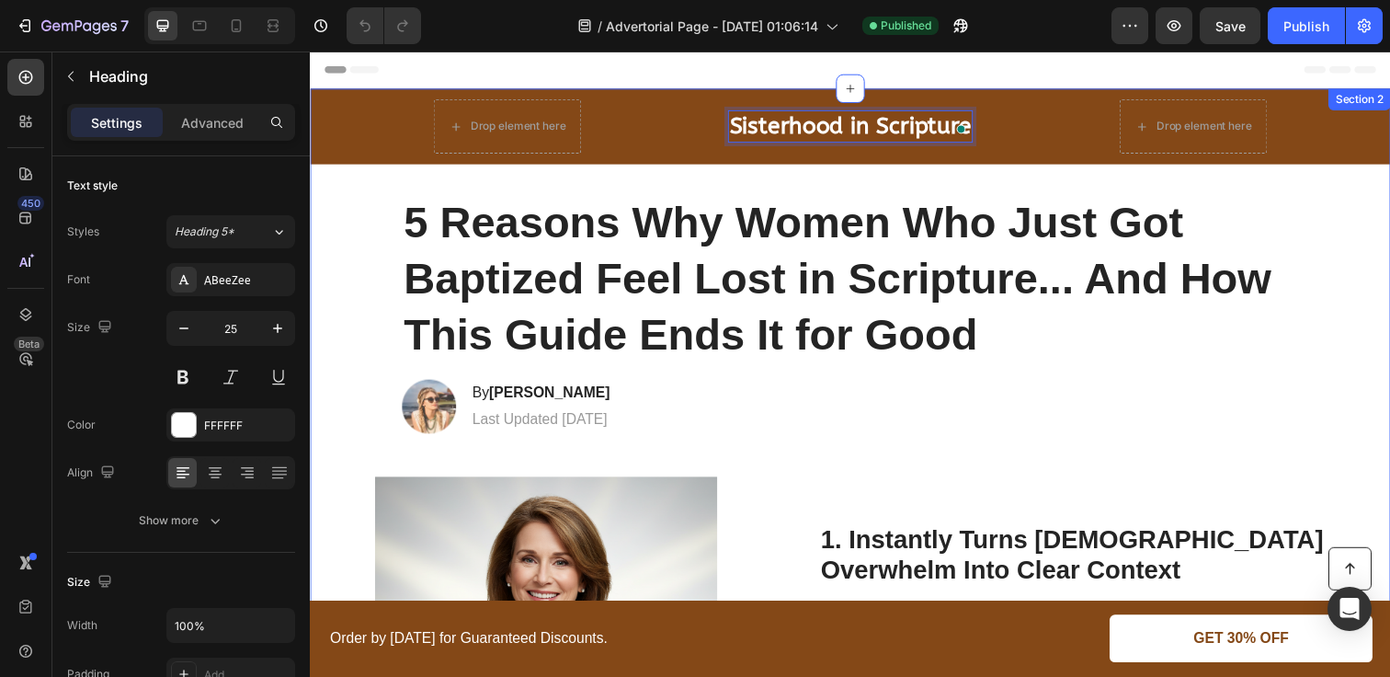
drag, startPoint x: 763, startPoint y: 128, endPoint x: 783, endPoint y: 178, distance: 54.5
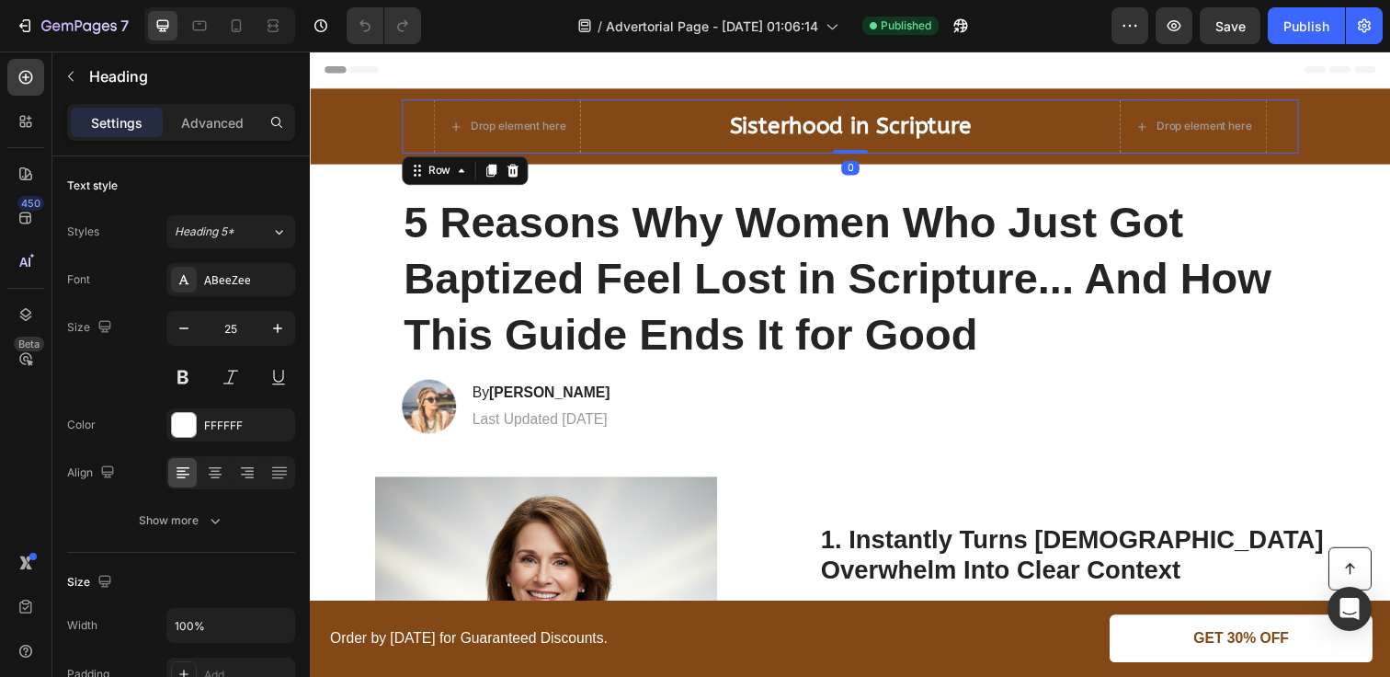
click at [669, 113] on div "Drop element here ⁠⁠⁠⁠⁠⁠⁠ Sisterhood in Scripture Heading Drop element here Row…" at bounding box center [862, 127] width 916 height 55
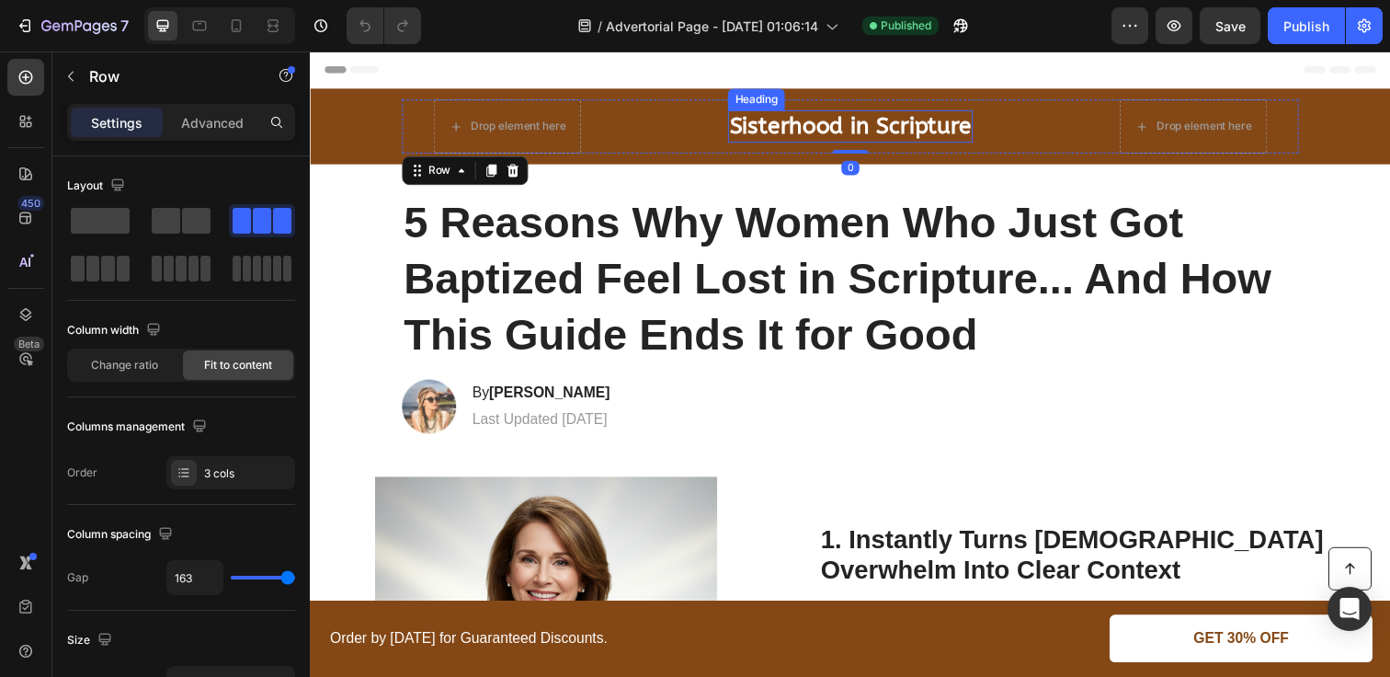
click at [818, 114] on strong "Sisterhood in Scripture" at bounding box center [861, 128] width 246 height 28
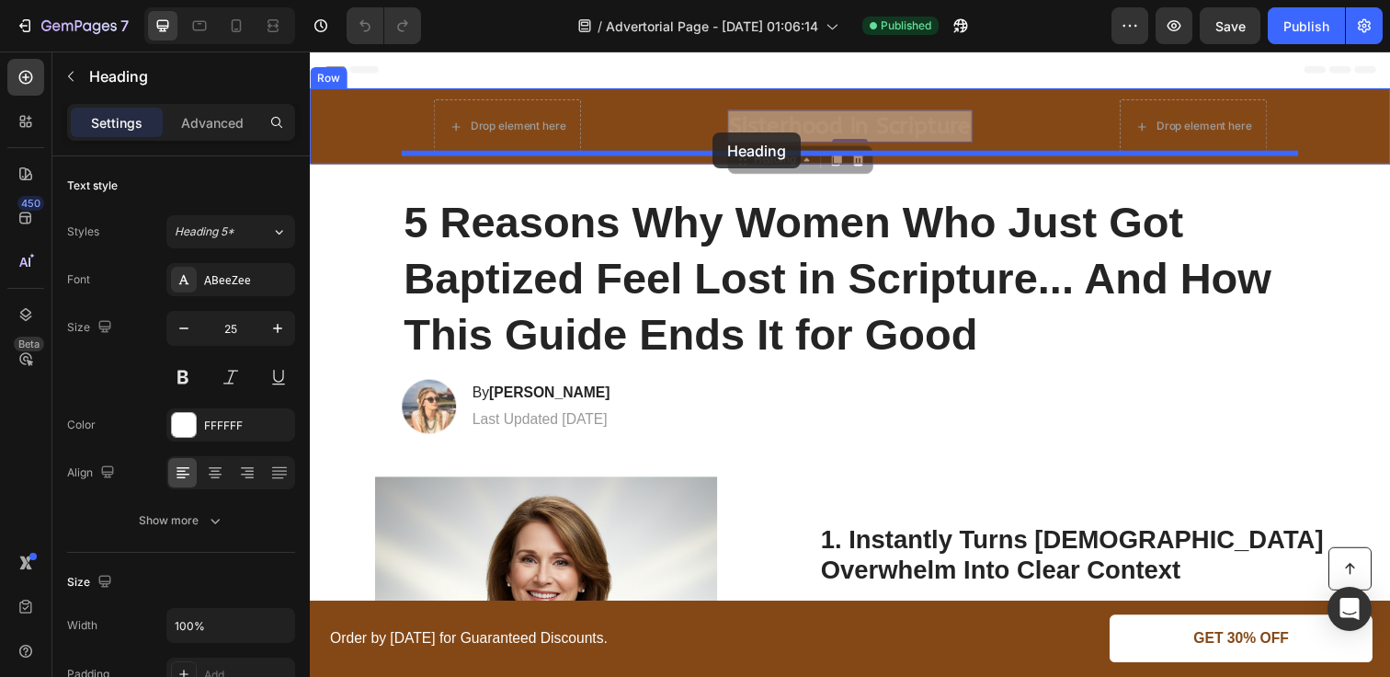
drag, startPoint x: 789, startPoint y: 160, endPoint x: 721, endPoint y: 134, distance: 72.8
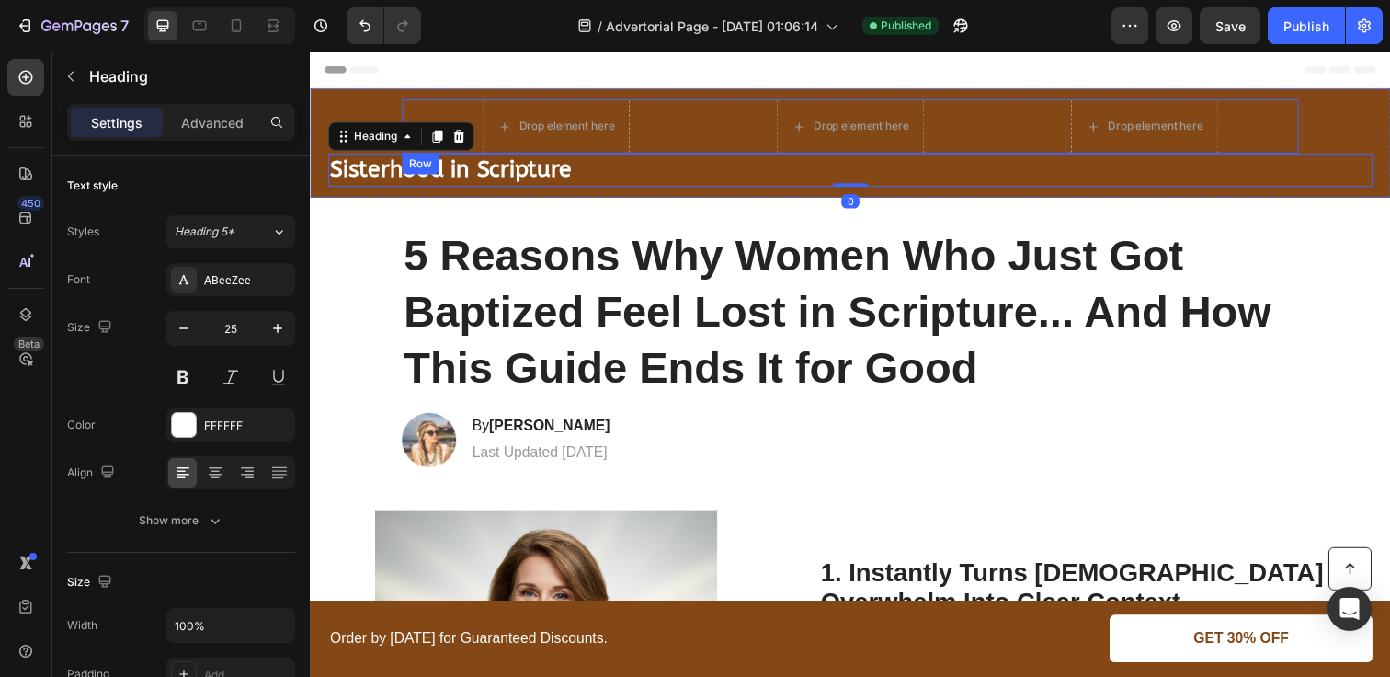
click at [769, 123] on div "Drop element here Drop element here Drop element here Row" at bounding box center [862, 127] width 916 height 55
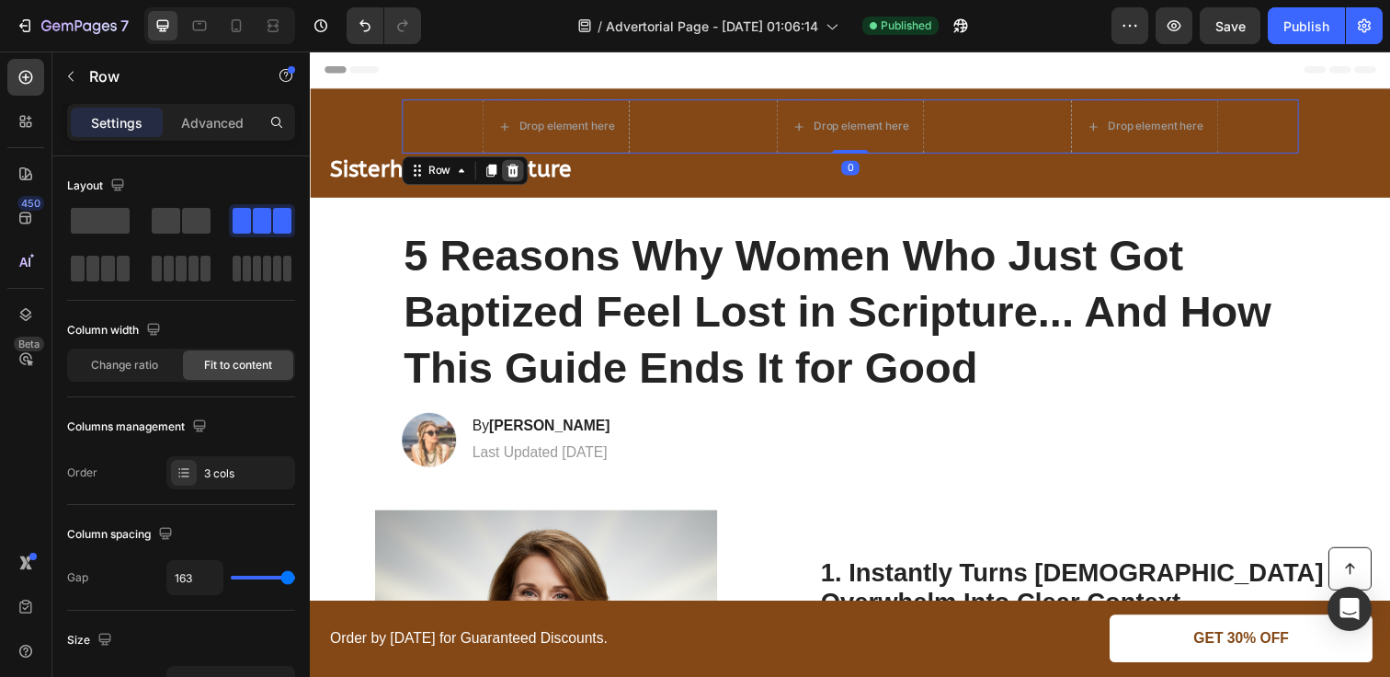
click at [516, 171] on icon at bounding box center [517, 172] width 12 height 13
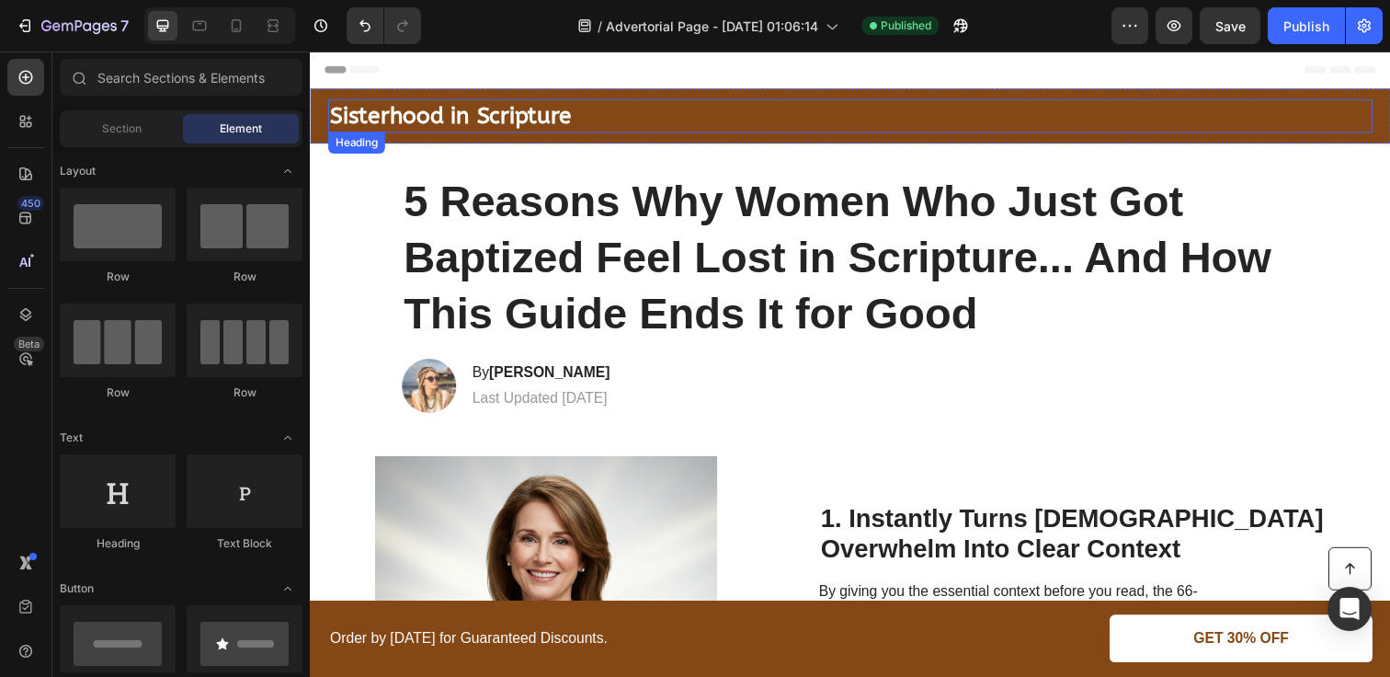
click at [546, 120] on strong "Sisterhood in Scripture" at bounding box center [453, 117] width 246 height 28
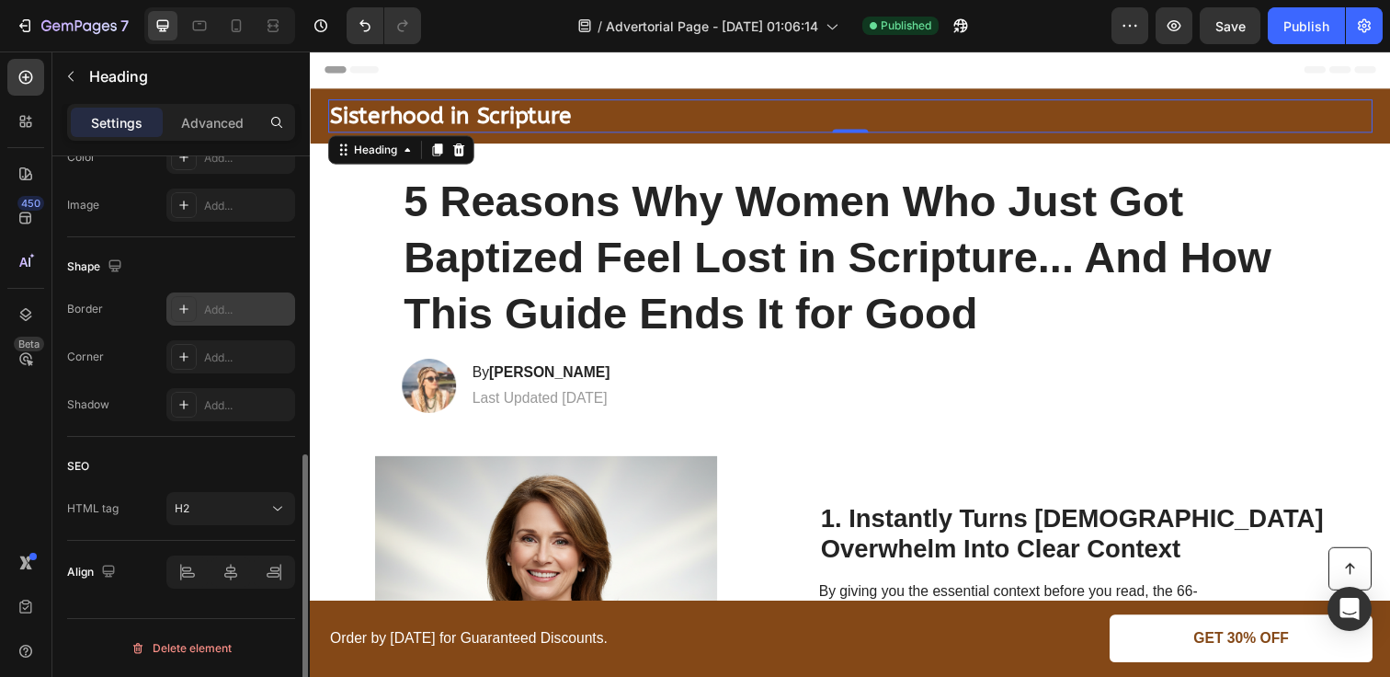
scroll to position [587, 0]
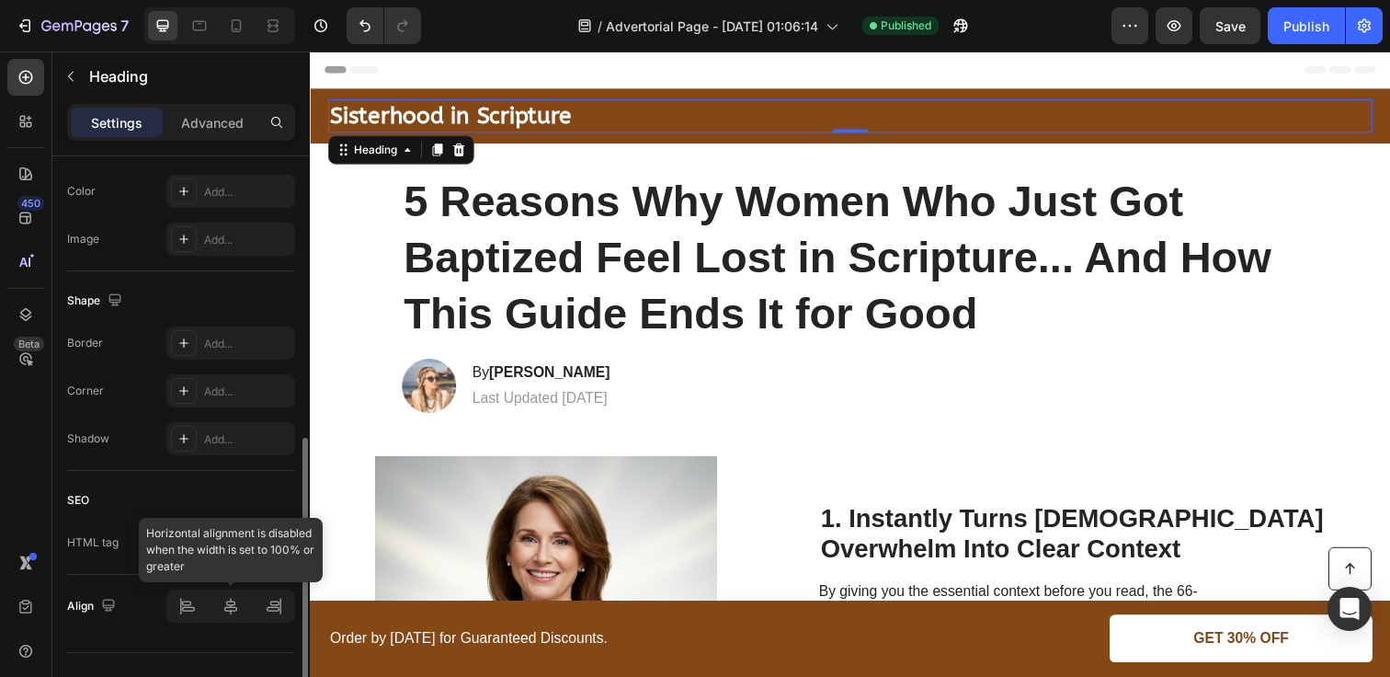
click at [234, 606] on div at bounding box center [230, 605] width 129 height 33
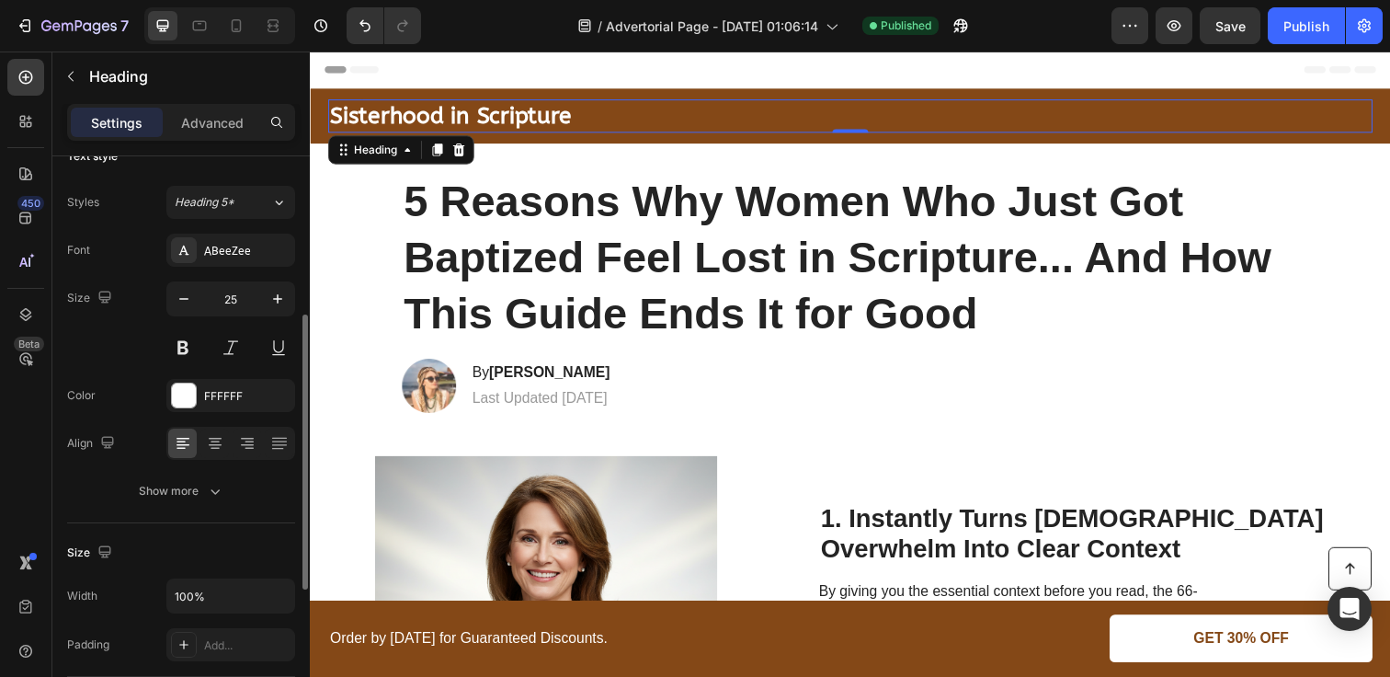
scroll to position [0, 0]
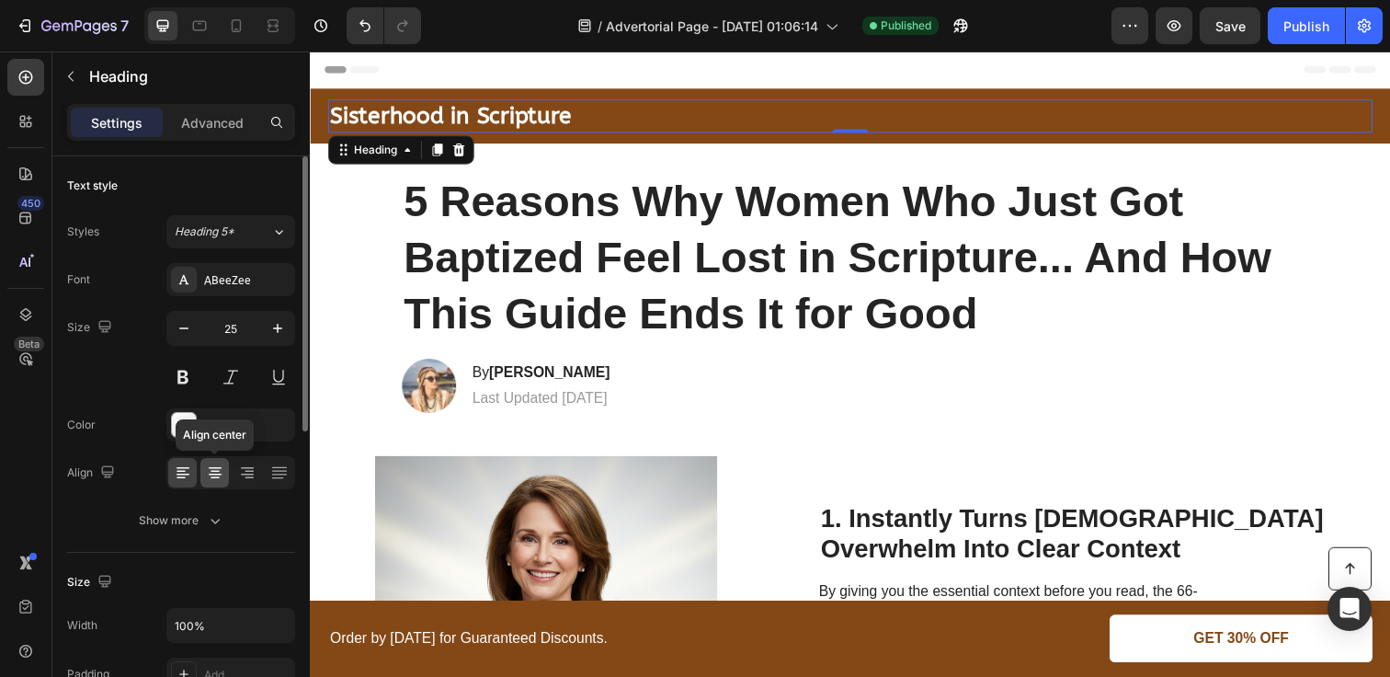
click at [220, 481] on icon at bounding box center [215, 472] width 18 height 18
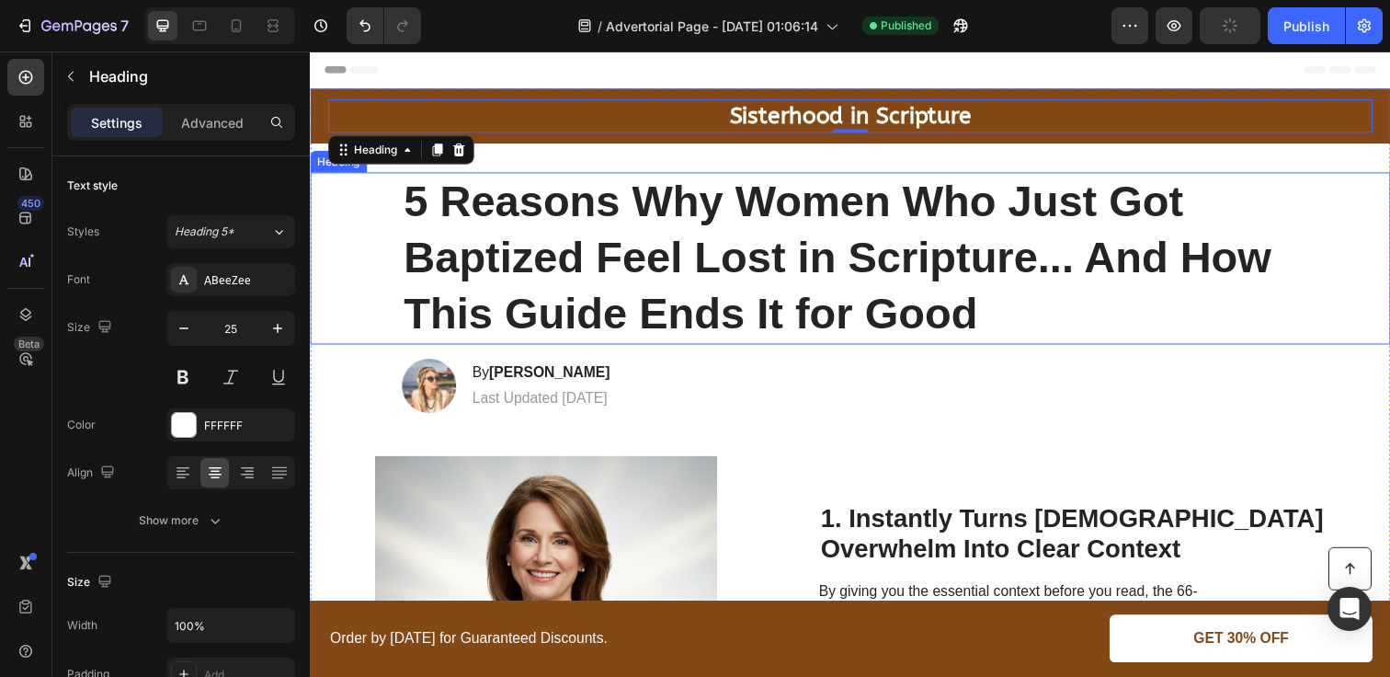
click at [975, 202] on h1 "5 Reasons Why Women Who Just Got Baptized Feel Lost in Scripture... And How Thi…" at bounding box center [862, 263] width 916 height 176
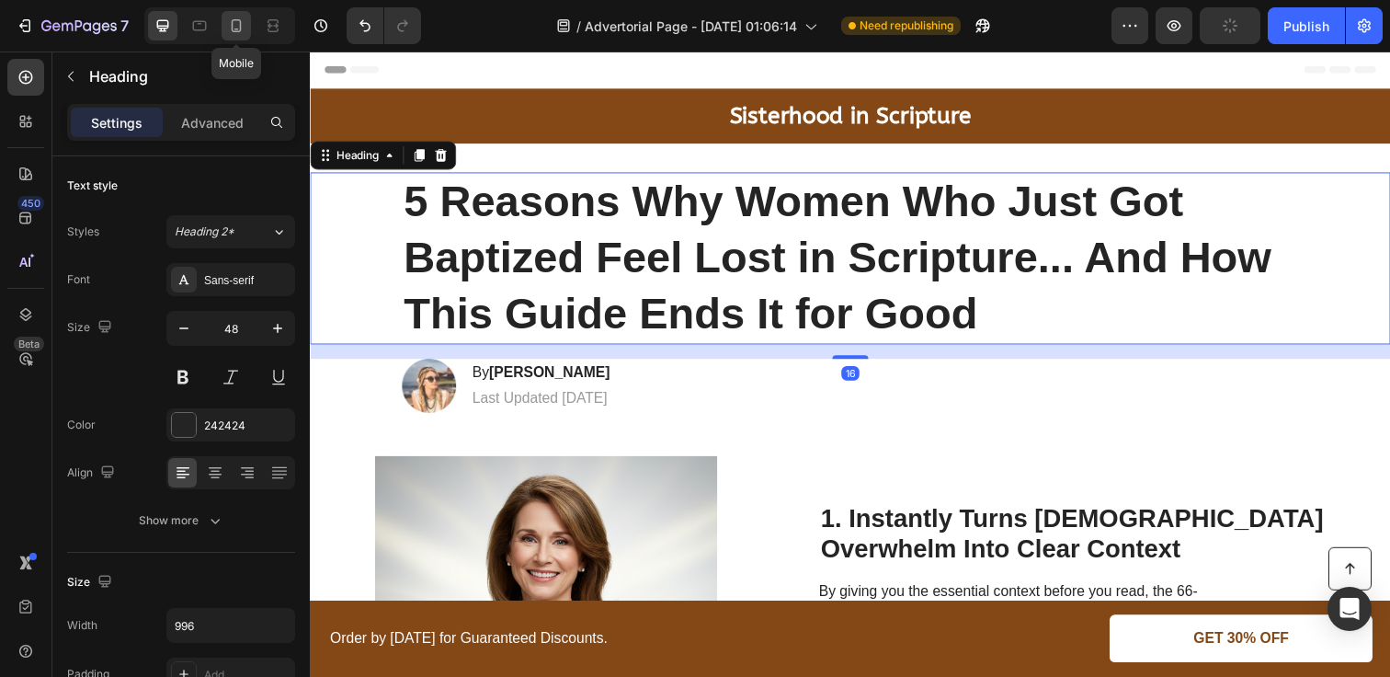
click at [248, 24] on div at bounding box center [236, 25] width 29 height 29
type input "35"
type input "100%"
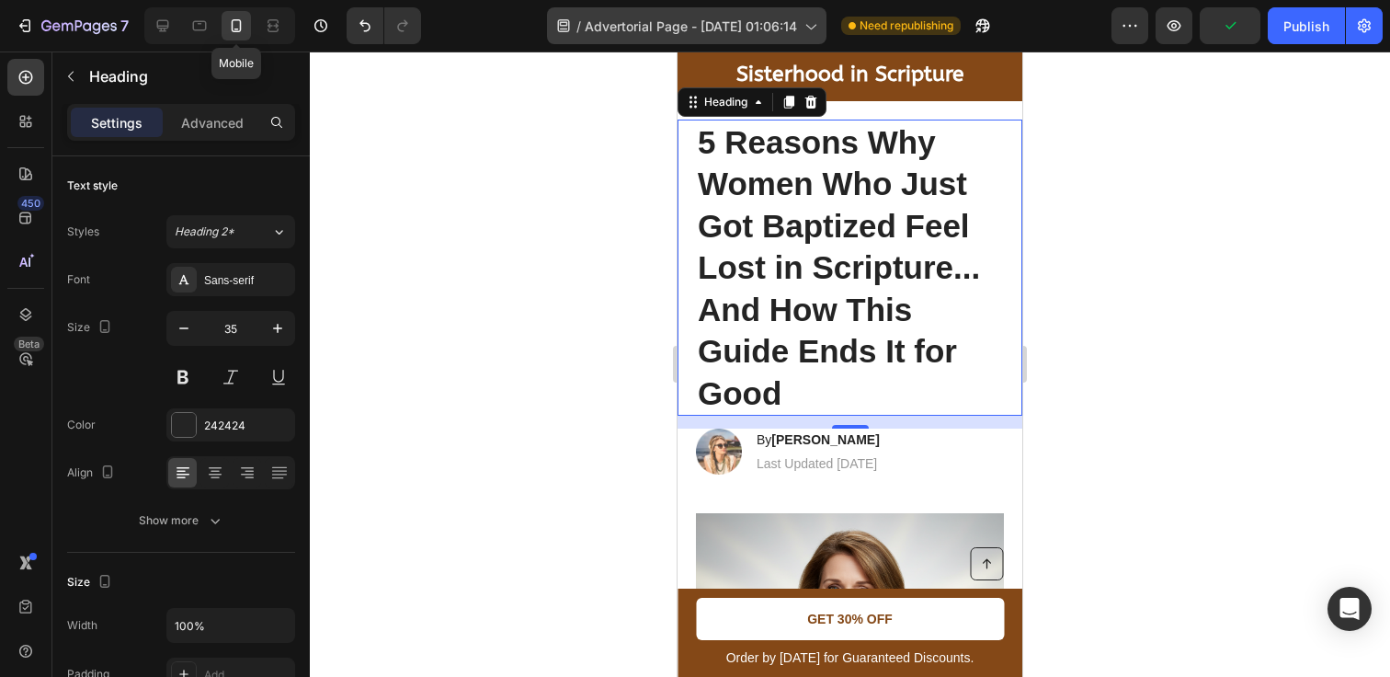
scroll to position [45, 0]
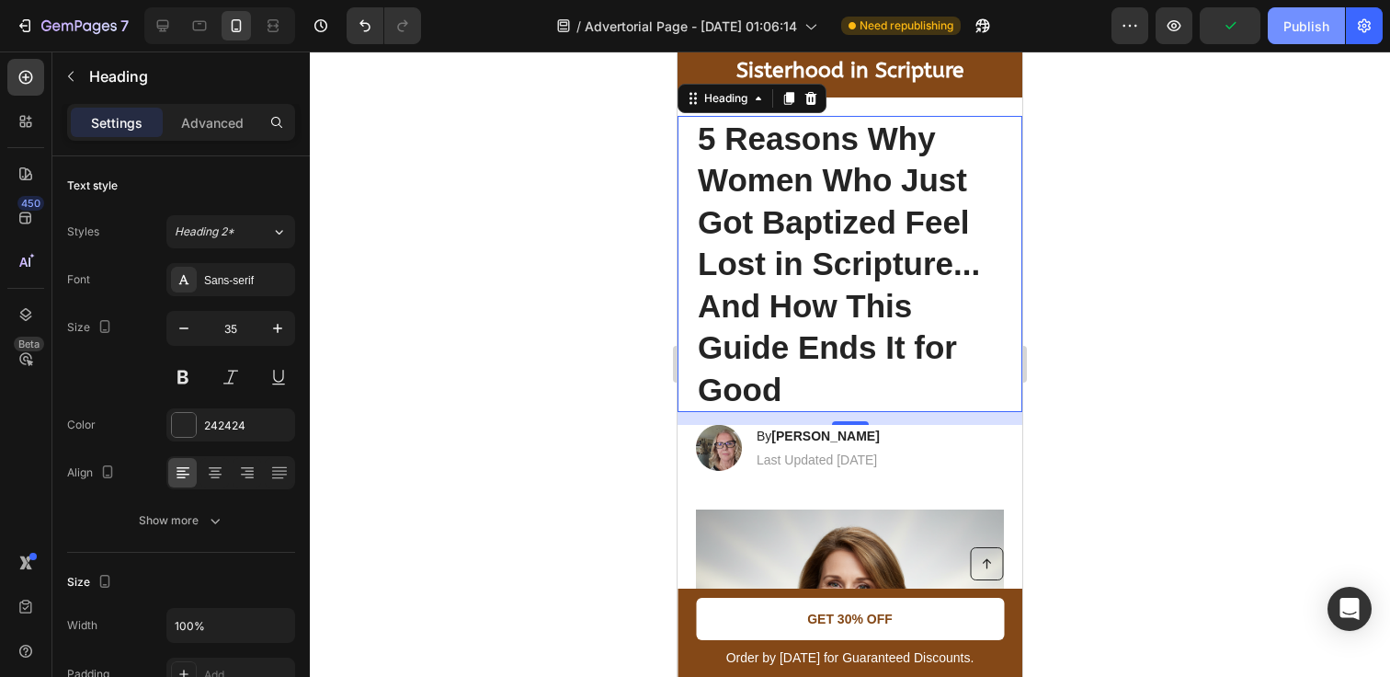
click at [1309, 29] on div "Publish" at bounding box center [1307, 26] width 46 height 19
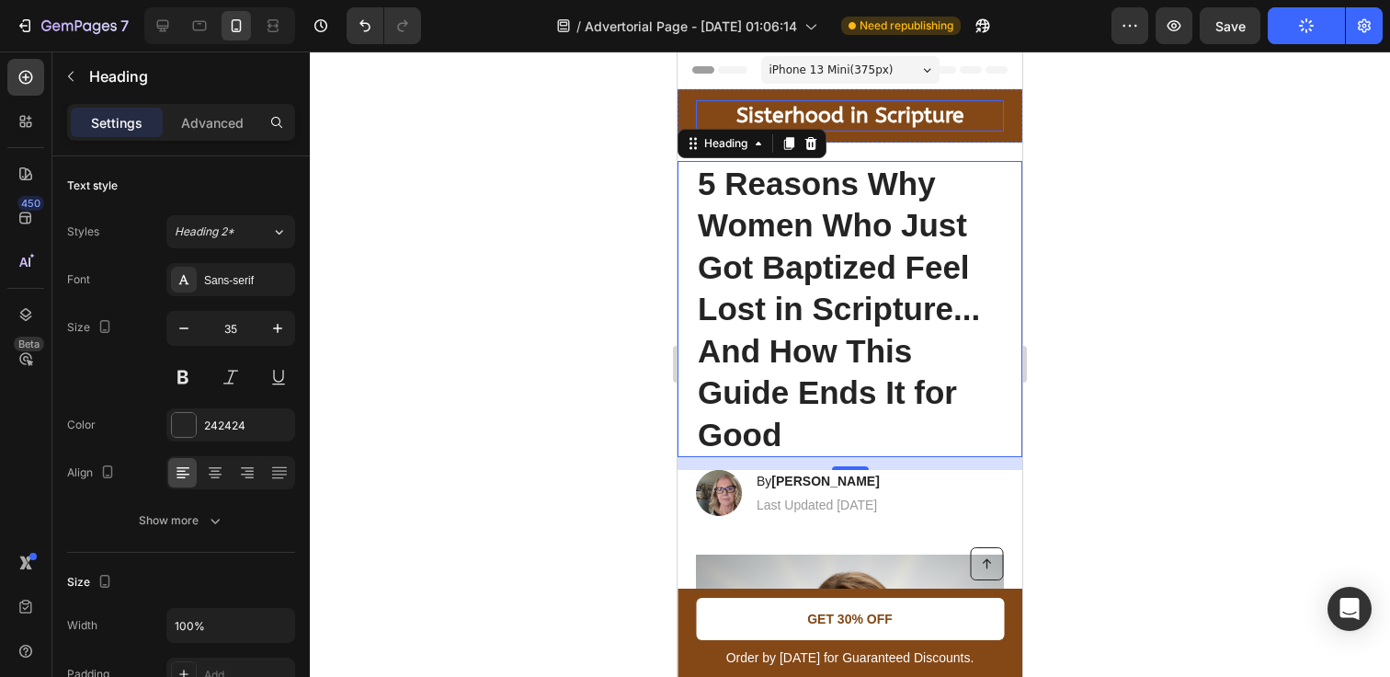
click at [942, 112] on strong "Sisterhood in Scripture" at bounding box center [851, 115] width 228 height 25
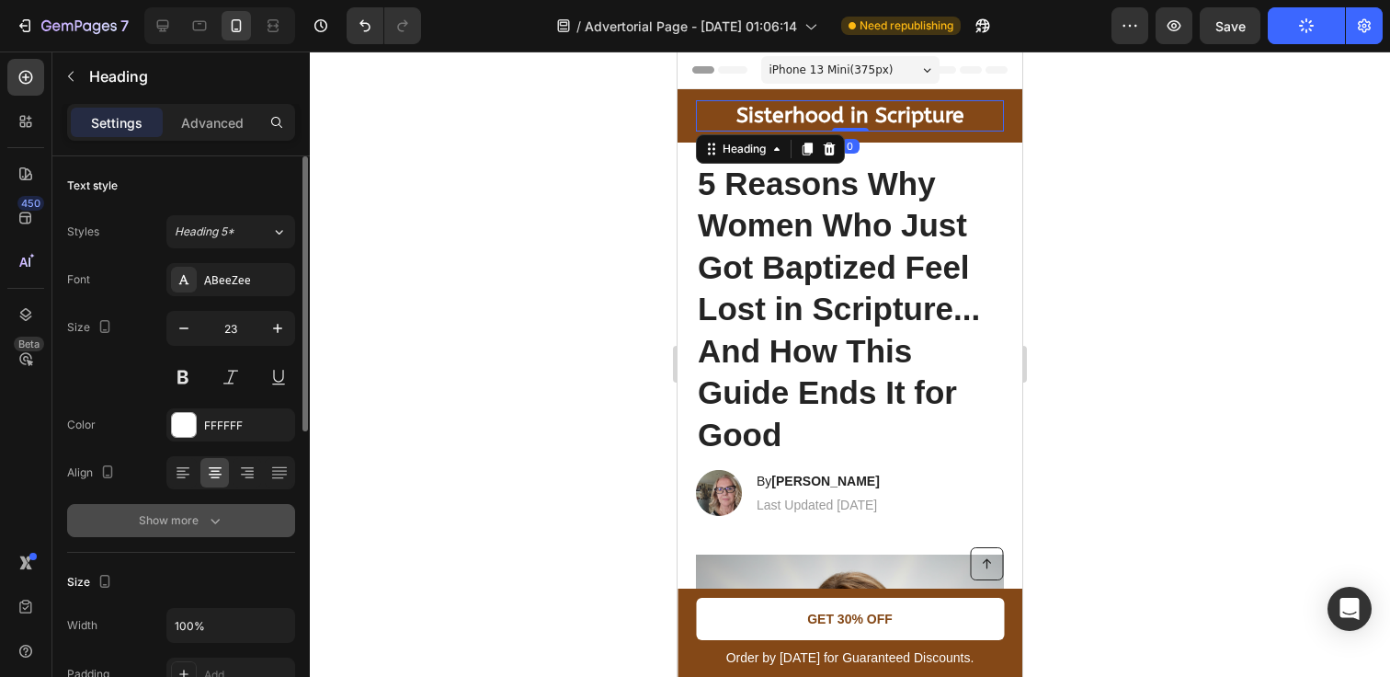
scroll to position [110, 0]
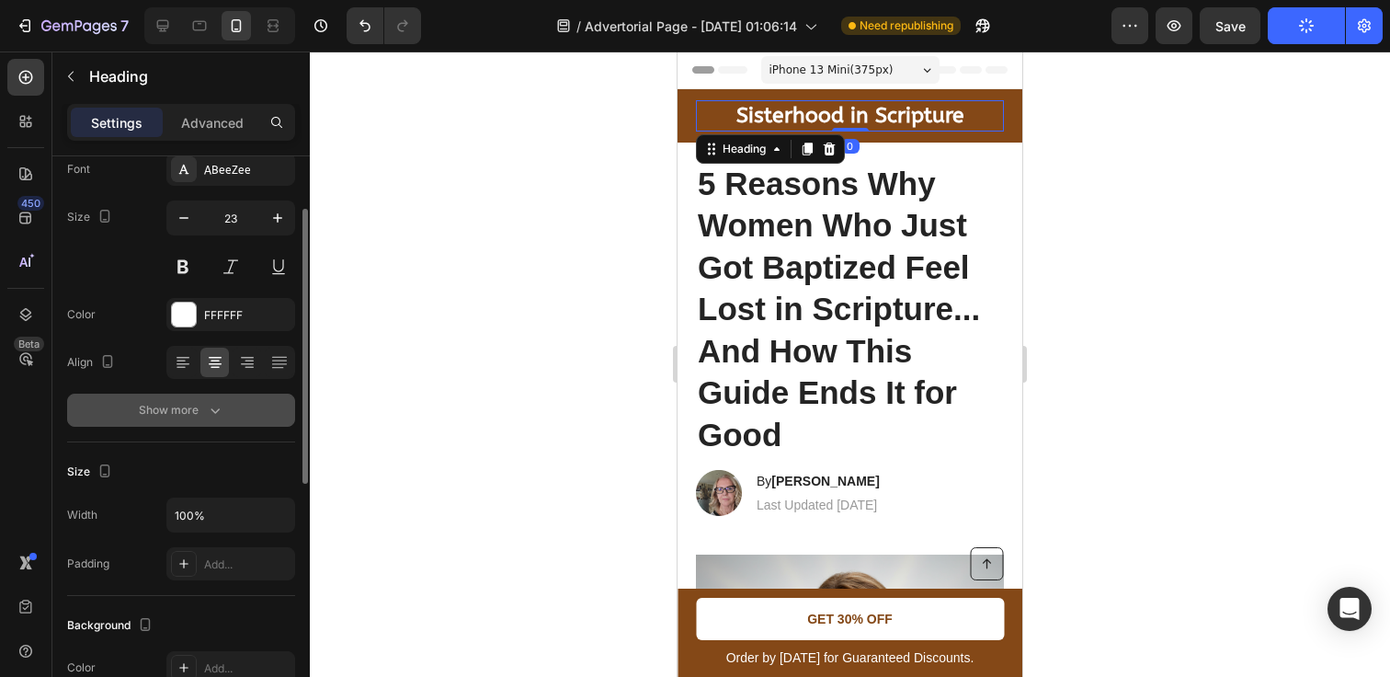
click at [178, 396] on button "Show more" at bounding box center [181, 410] width 228 height 33
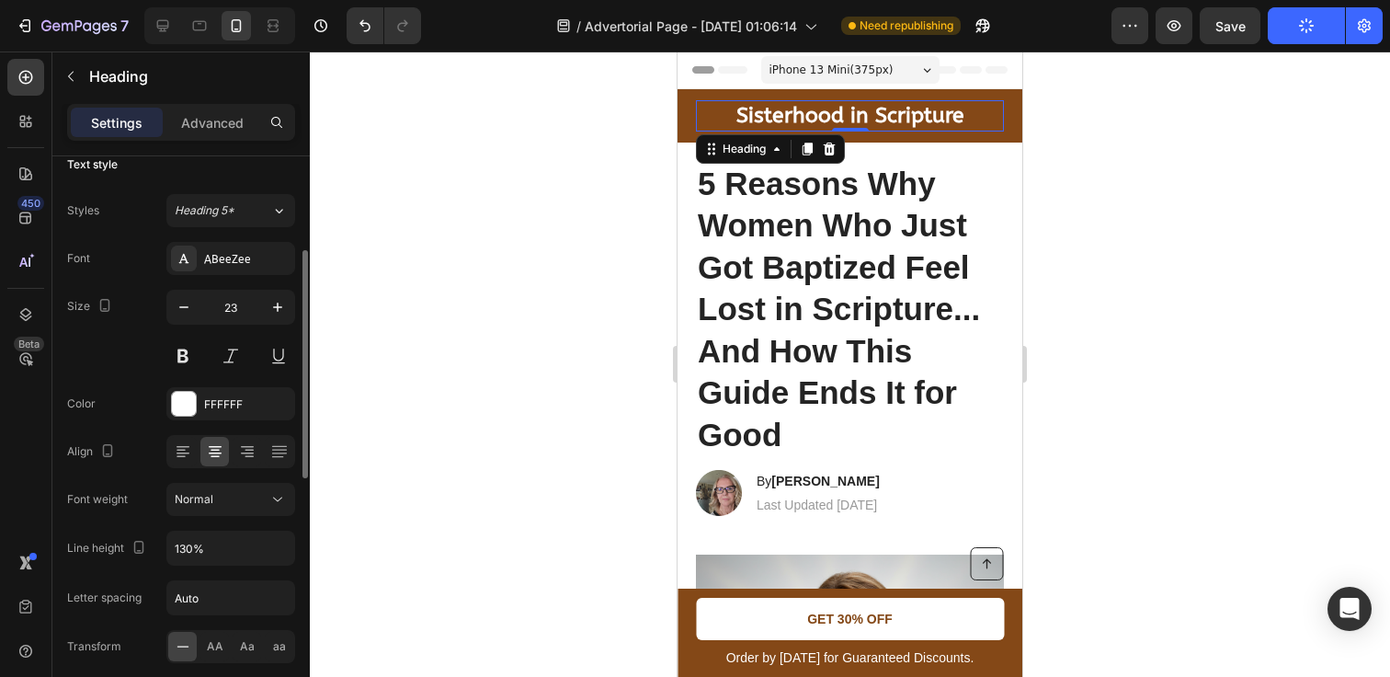
scroll to position [0, 0]
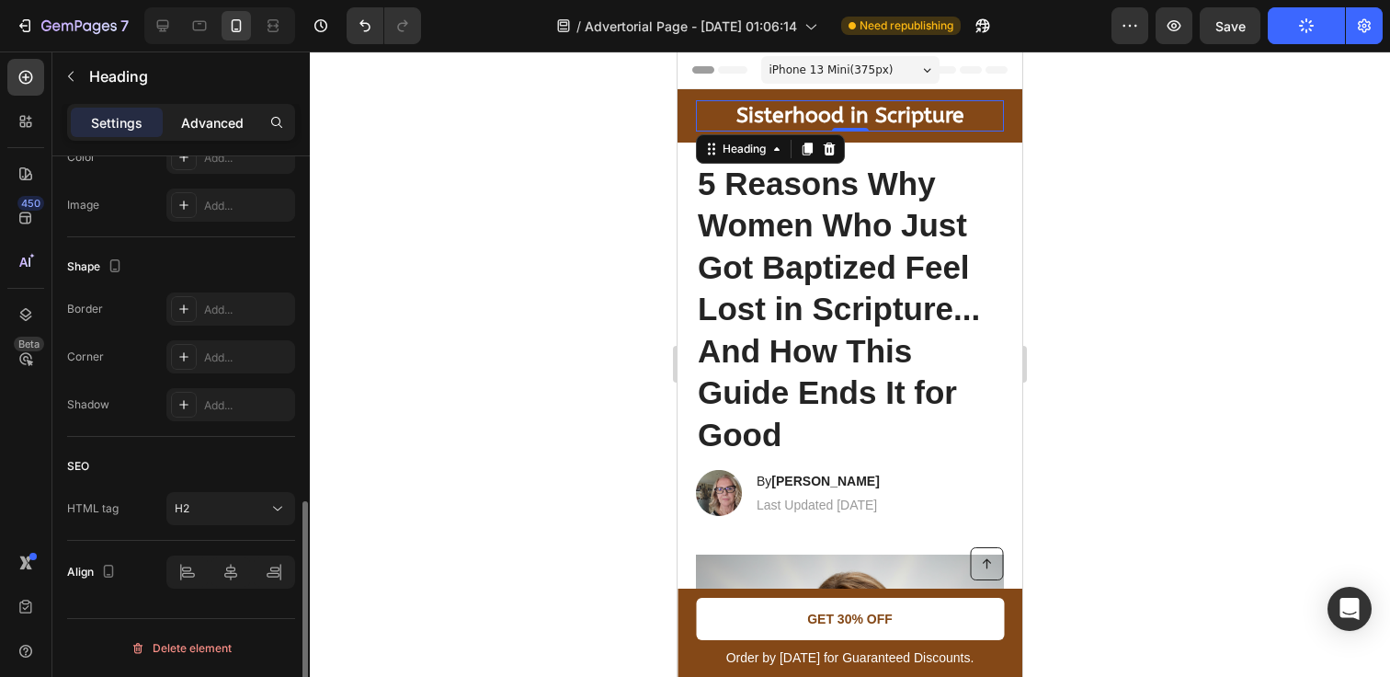
click at [230, 131] on p "Advanced" at bounding box center [212, 122] width 63 height 19
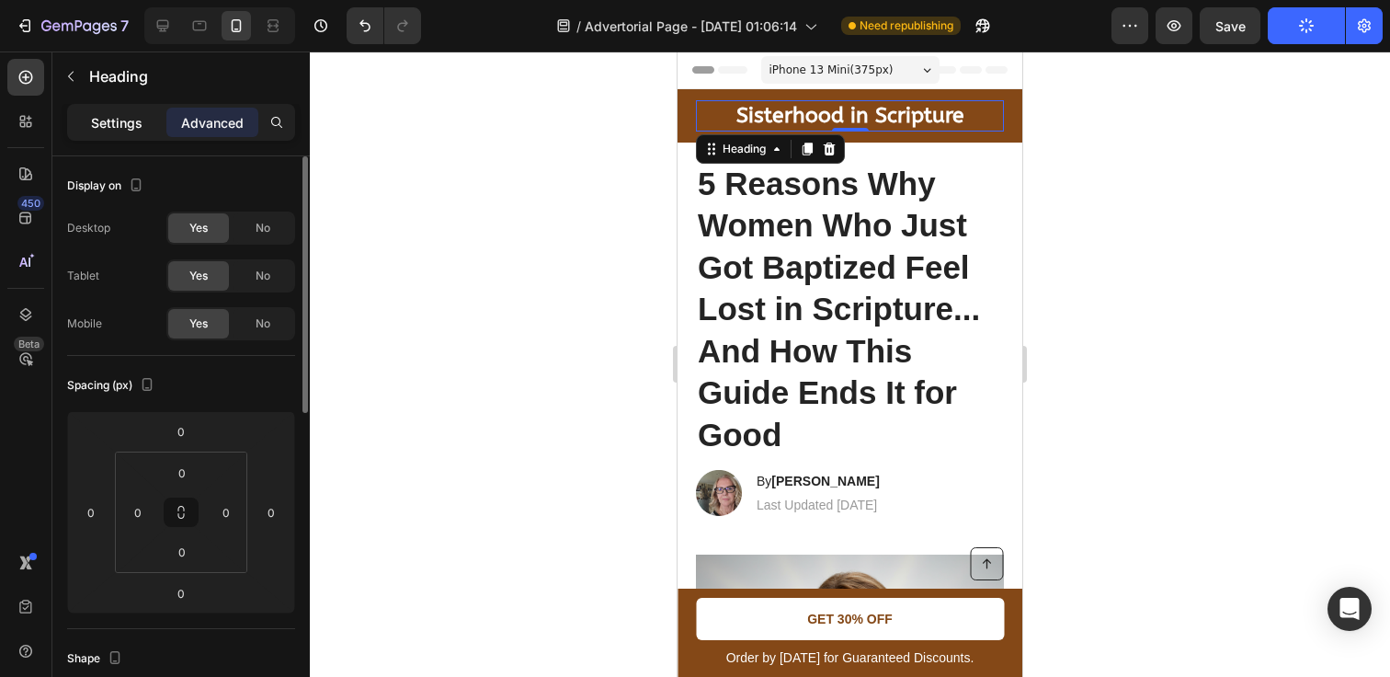
click at [118, 114] on p "Settings" at bounding box center [116, 122] width 51 height 19
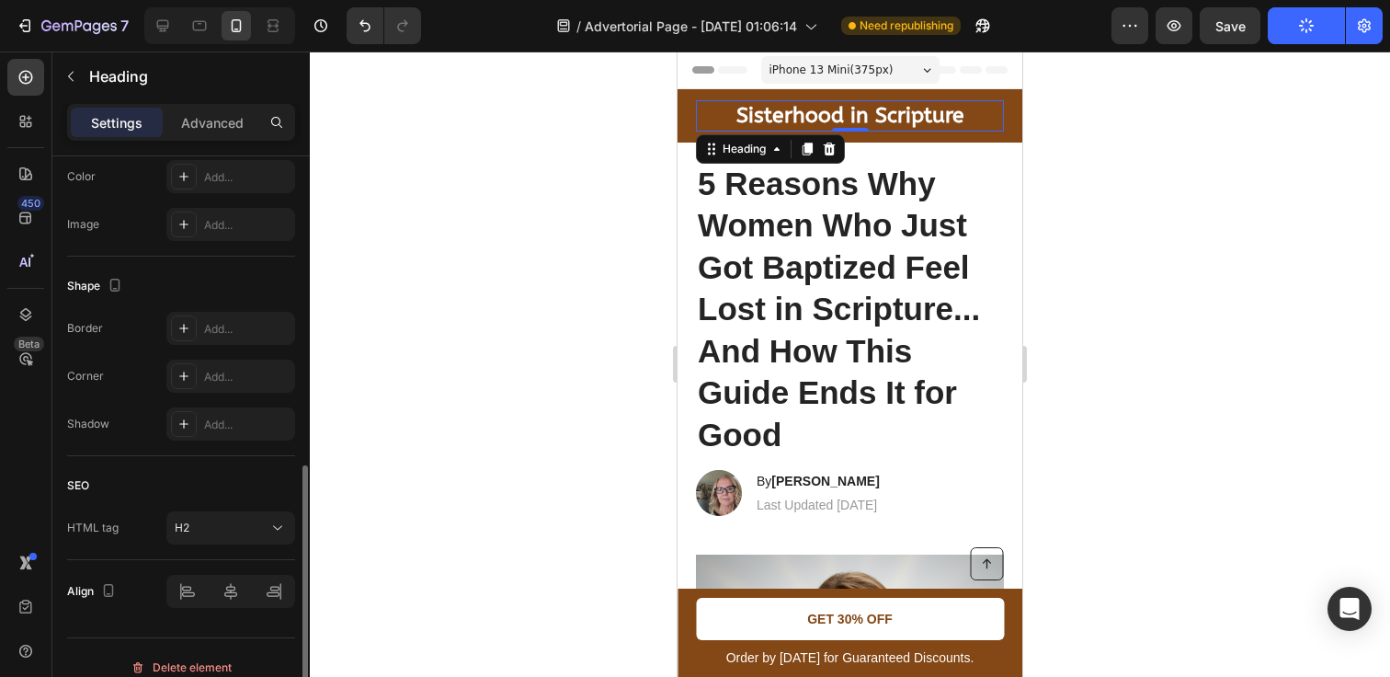
scroll to position [621, 0]
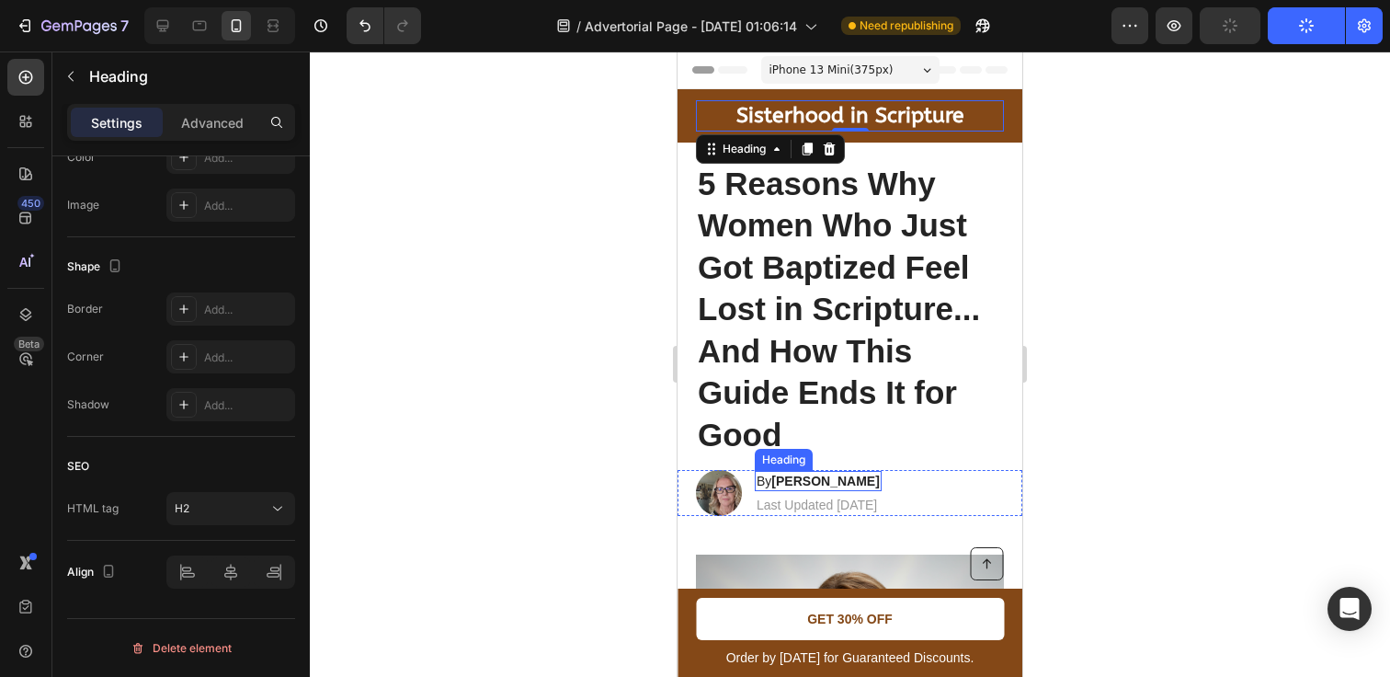
click at [835, 477] on strong "[PERSON_NAME]" at bounding box center [826, 481] width 108 height 15
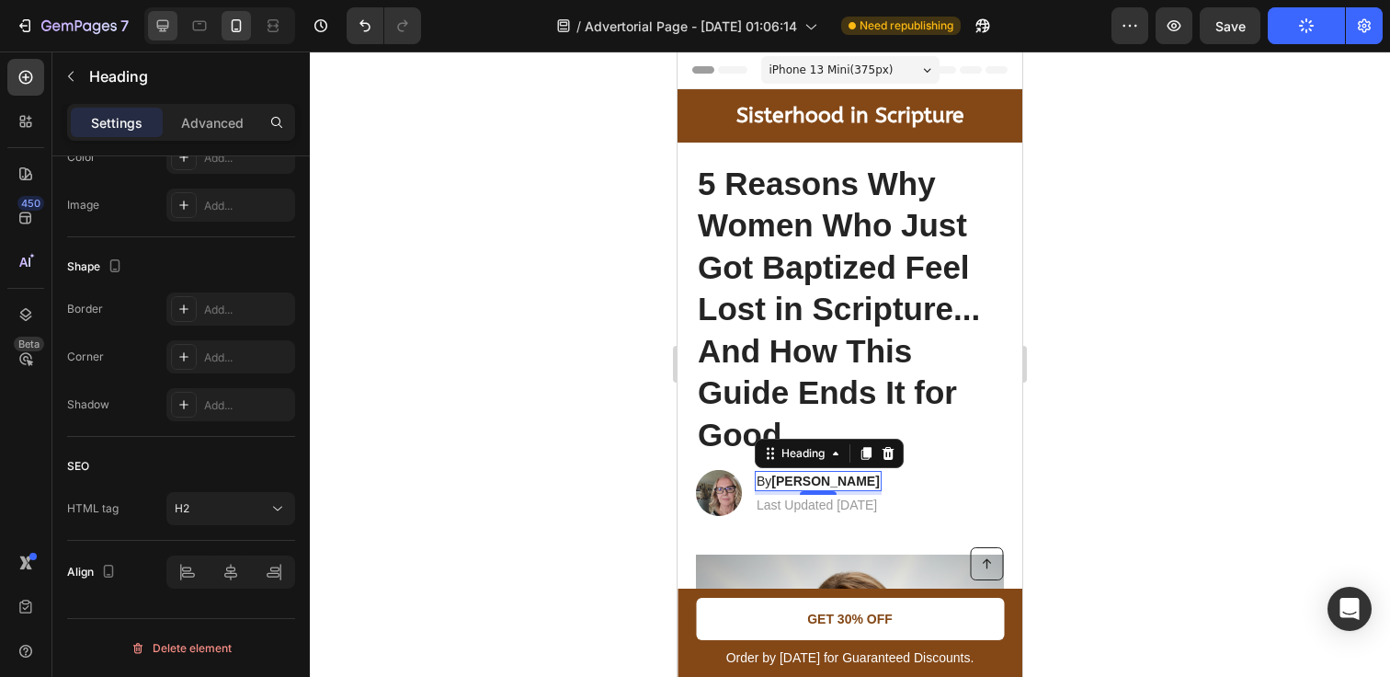
click at [161, 24] on icon at bounding box center [163, 26] width 18 height 18
type input "16"
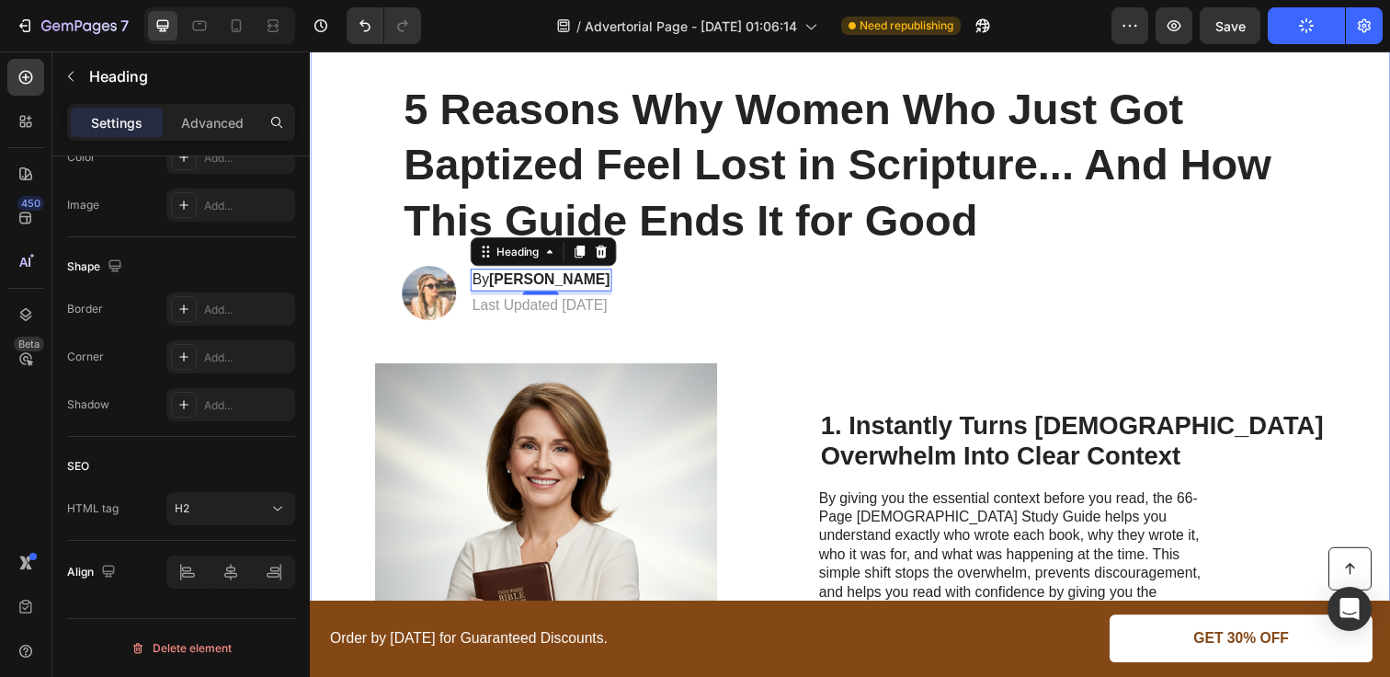
scroll to position [61, 0]
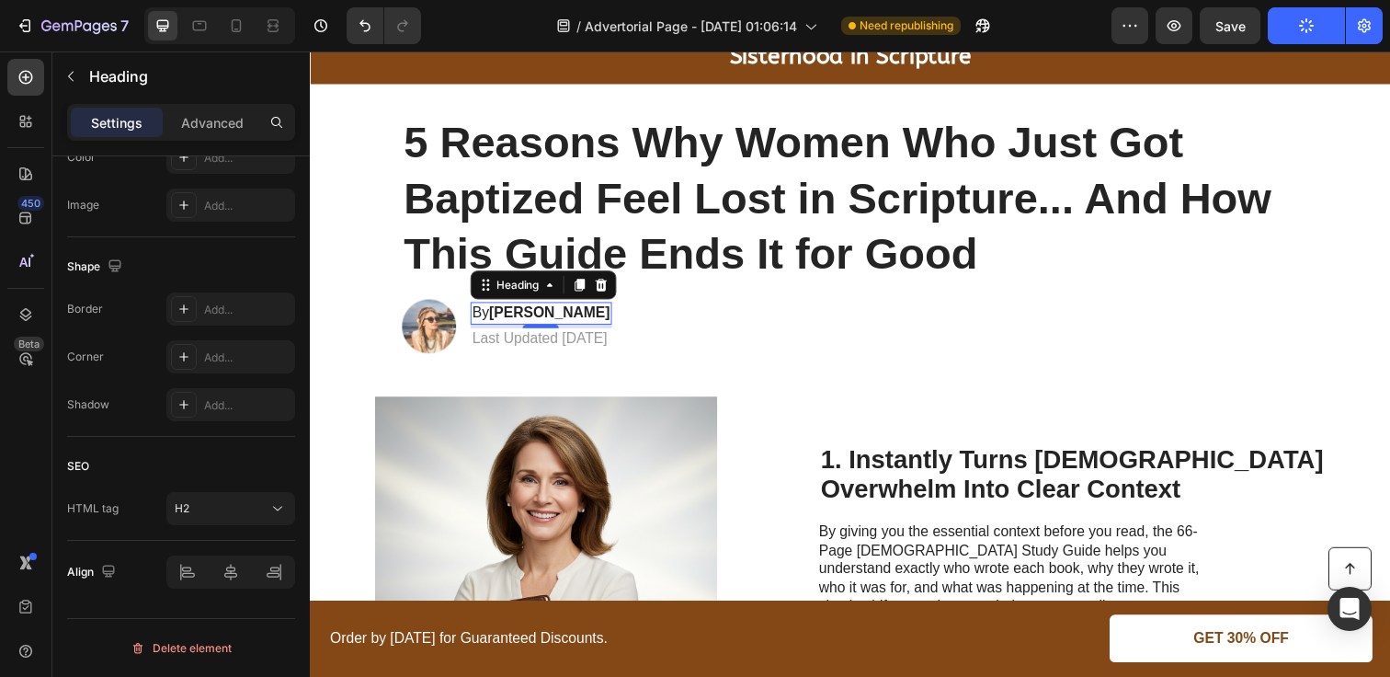
click at [1298, 27] on button "Publish" at bounding box center [1306, 25] width 77 height 37
